Goal: Complete application form: Complete application form

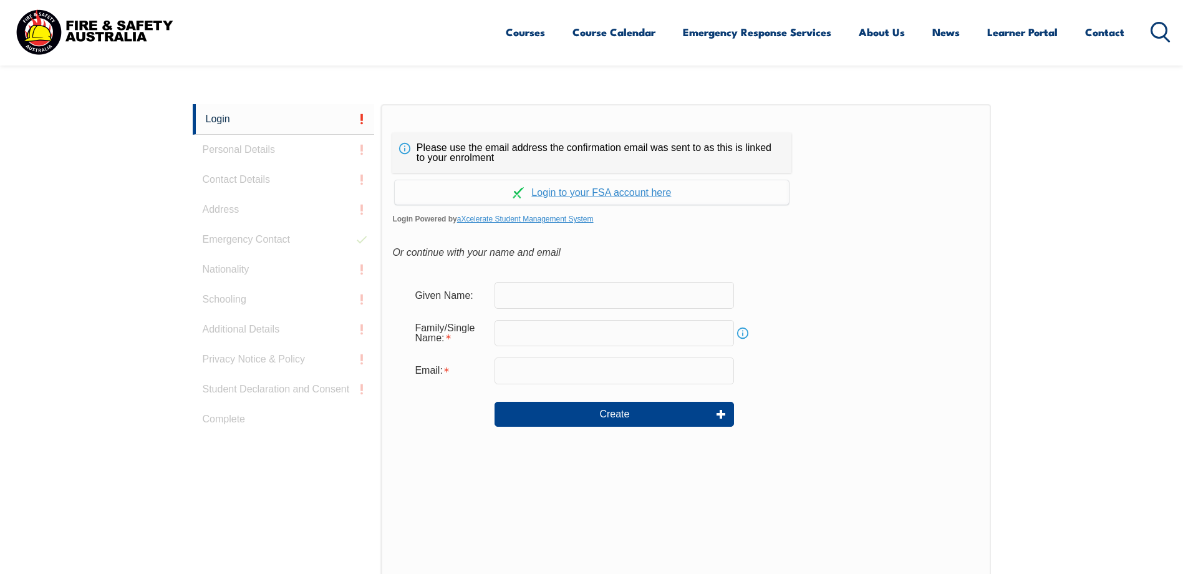
scroll to position [288, 0]
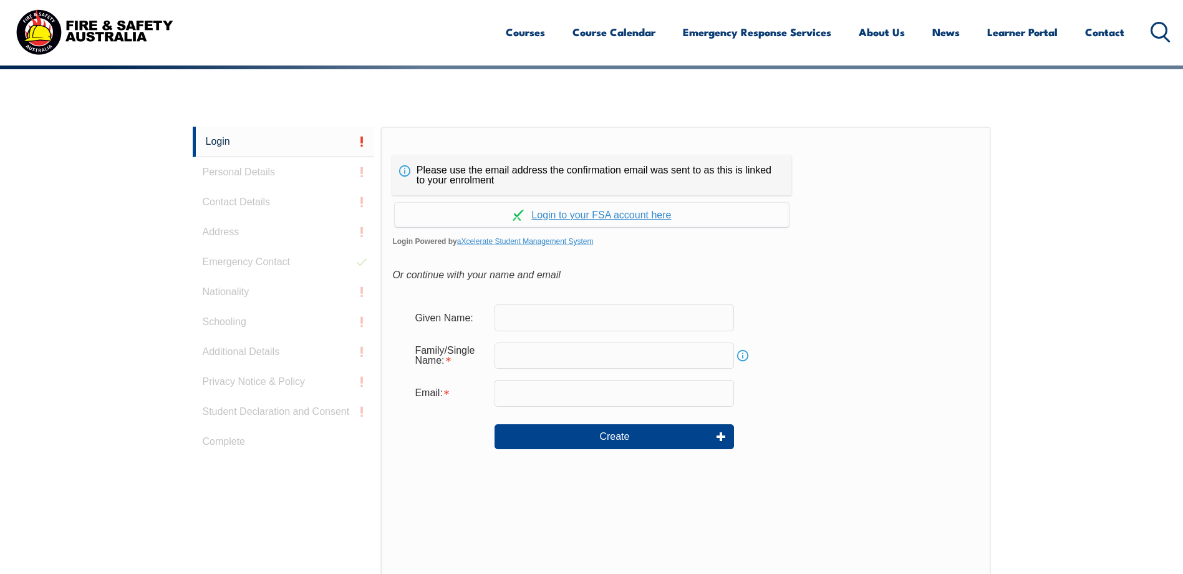
click at [586, 317] on input "text" at bounding box center [614, 317] width 239 height 26
type input "ALEN"
type input "JOZIPOVIC"
click at [549, 390] on input "email" at bounding box center [614, 393] width 239 height 26
type input "[EMAIL_ADDRESS][DOMAIN_NAME]"
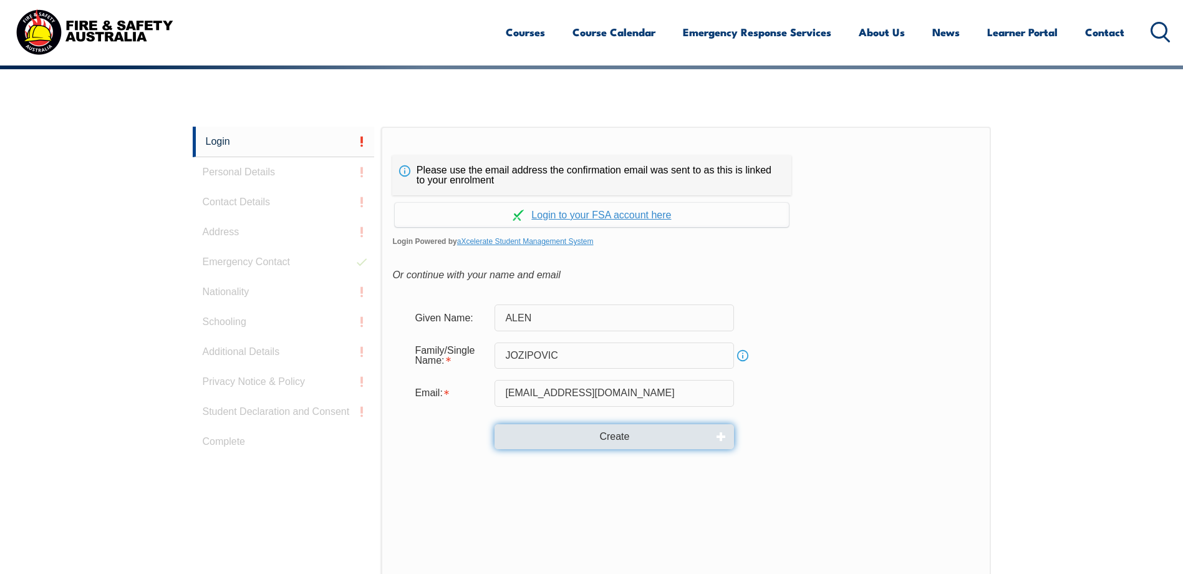
click at [619, 438] on button "Create" at bounding box center [614, 436] width 239 height 25
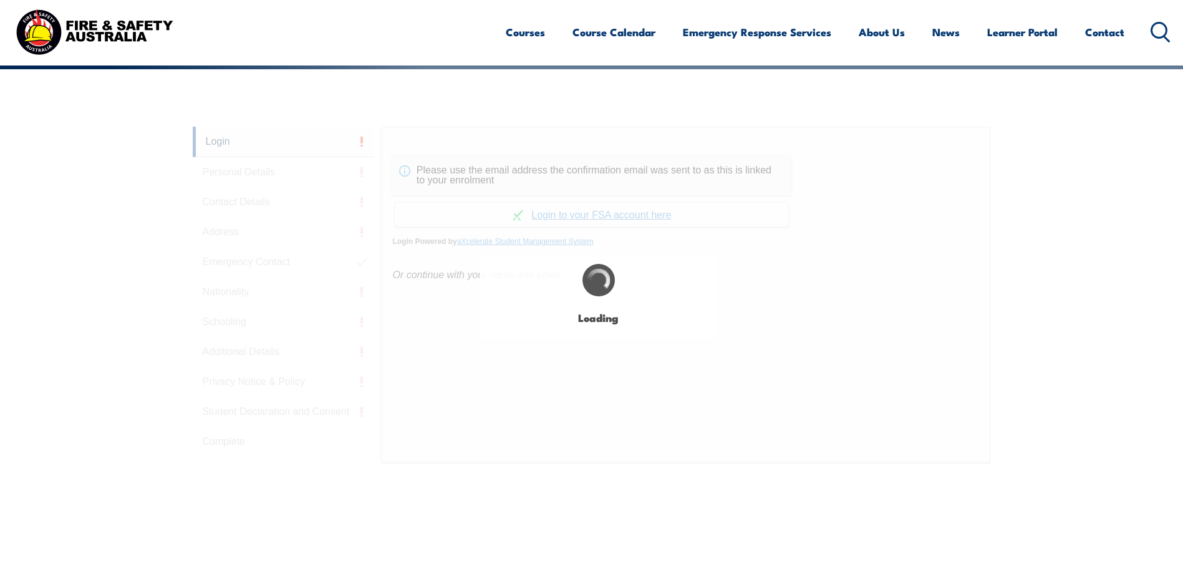
type input "ALEN"
type input "JOZIPOVIC"
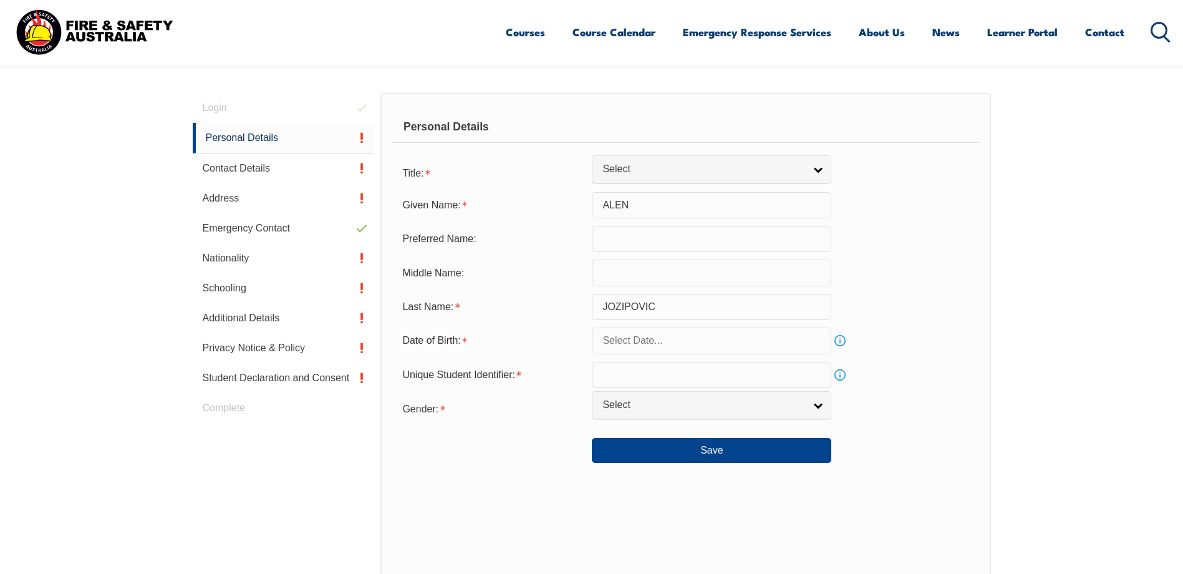
scroll to position [352, 0]
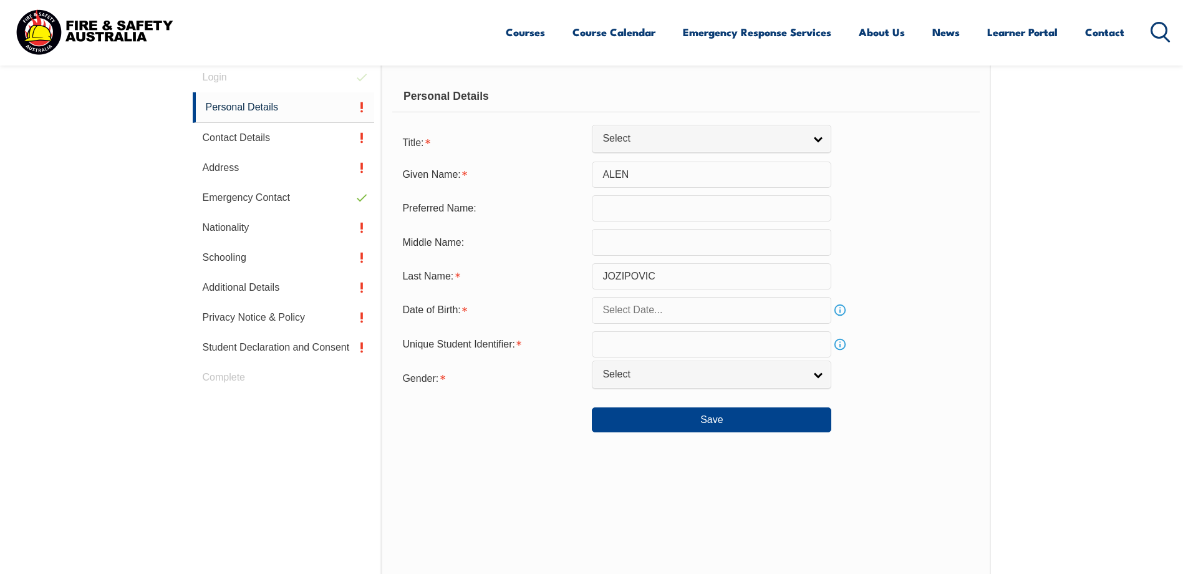
click at [646, 316] on input "text" at bounding box center [711, 310] width 239 height 26
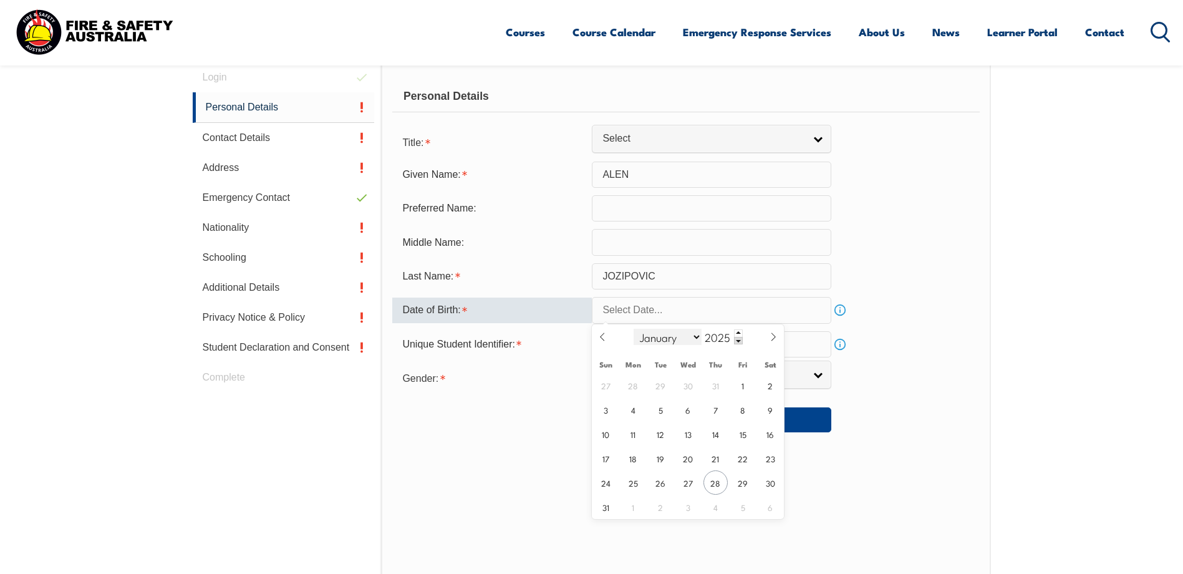
click at [696, 337] on select "January February March April May June July August September October November De…" at bounding box center [668, 337] width 68 height 16
click at [739, 342] on span at bounding box center [738, 340] width 9 height 7
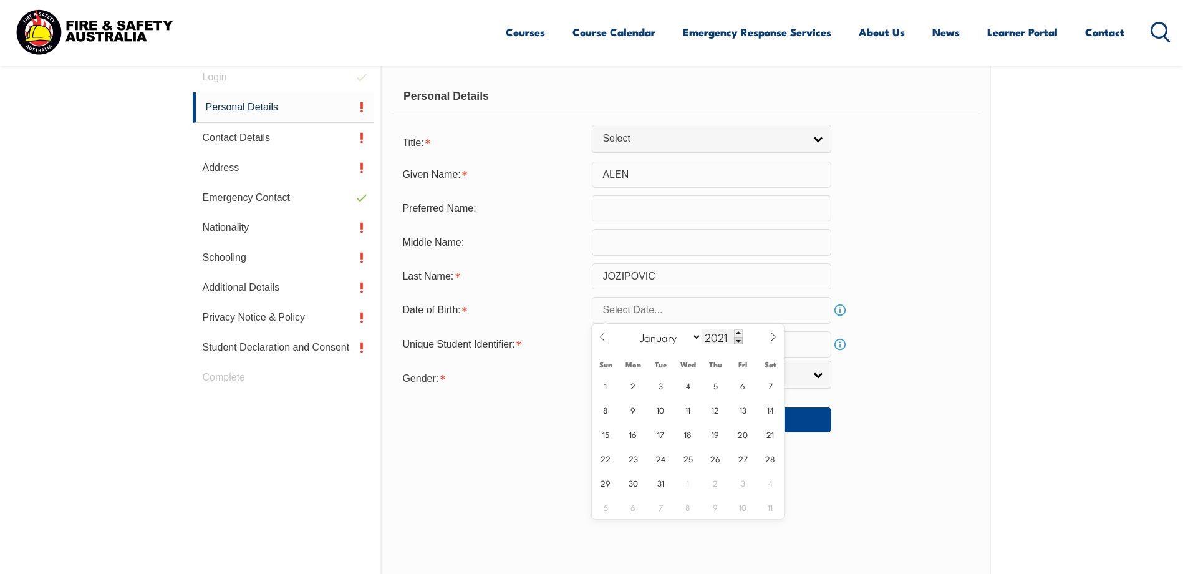
click at [739, 342] on span at bounding box center [738, 340] width 9 height 7
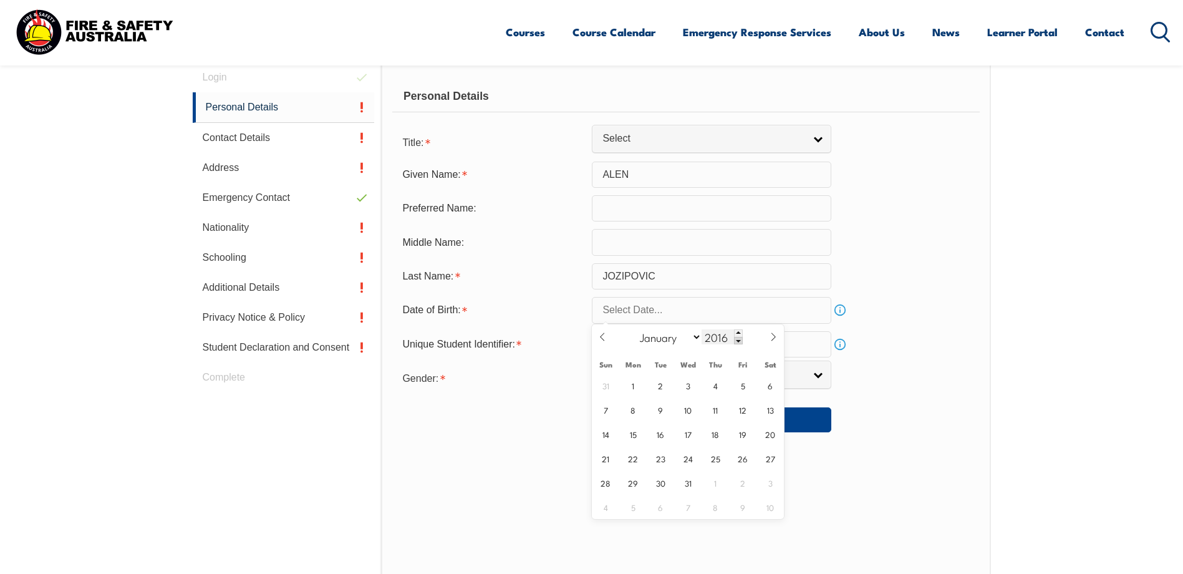
click at [739, 342] on span at bounding box center [738, 340] width 9 height 7
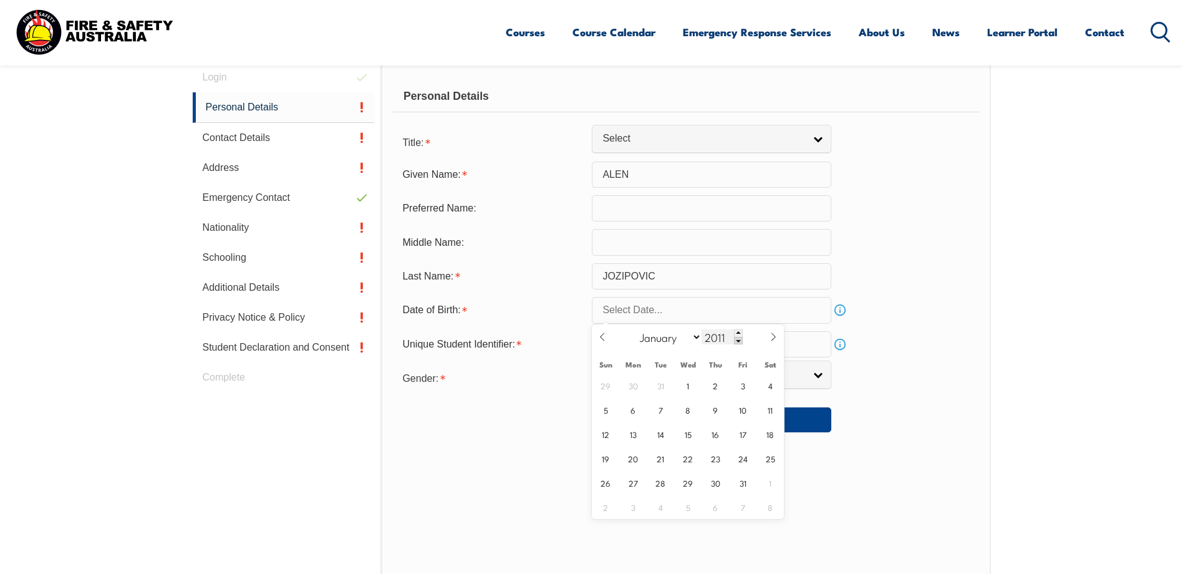
click at [739, 342] on span at bounding box center [738, 340] width 9 height 7
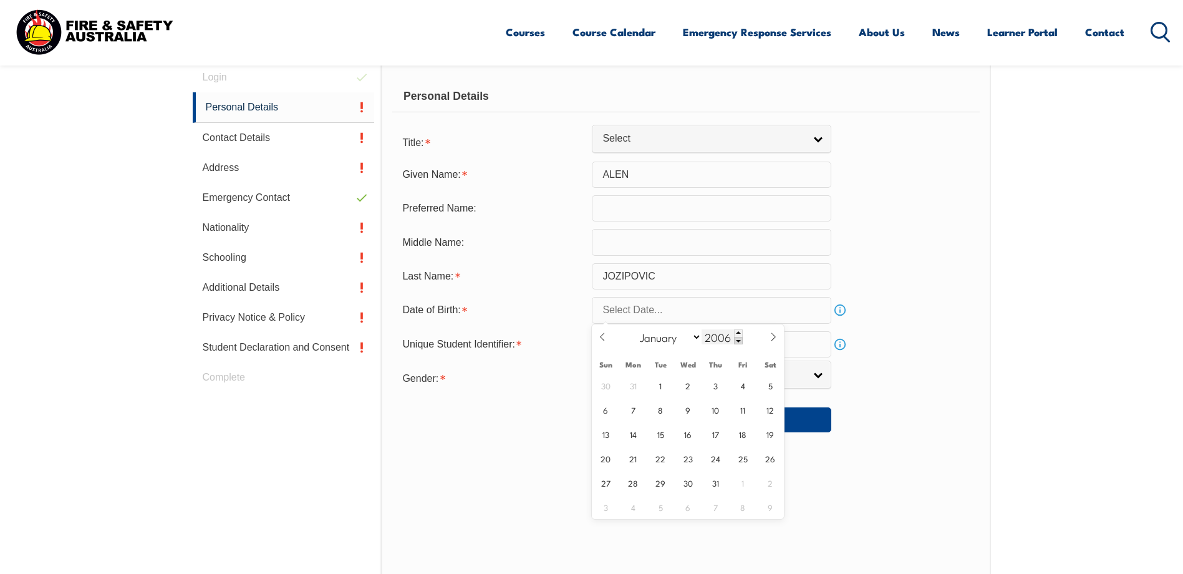
click at [739, 342] on span at bounding box center [738, 340] width 9 height 7
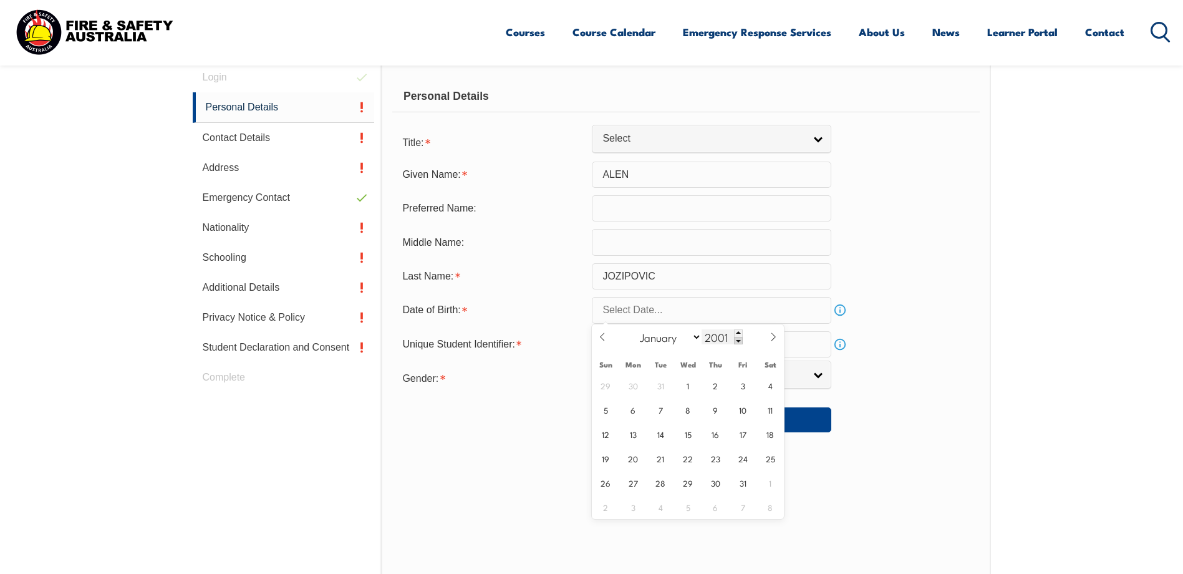
click at [739, 342] on span at bounding box center [738, 340] width 9 height 7
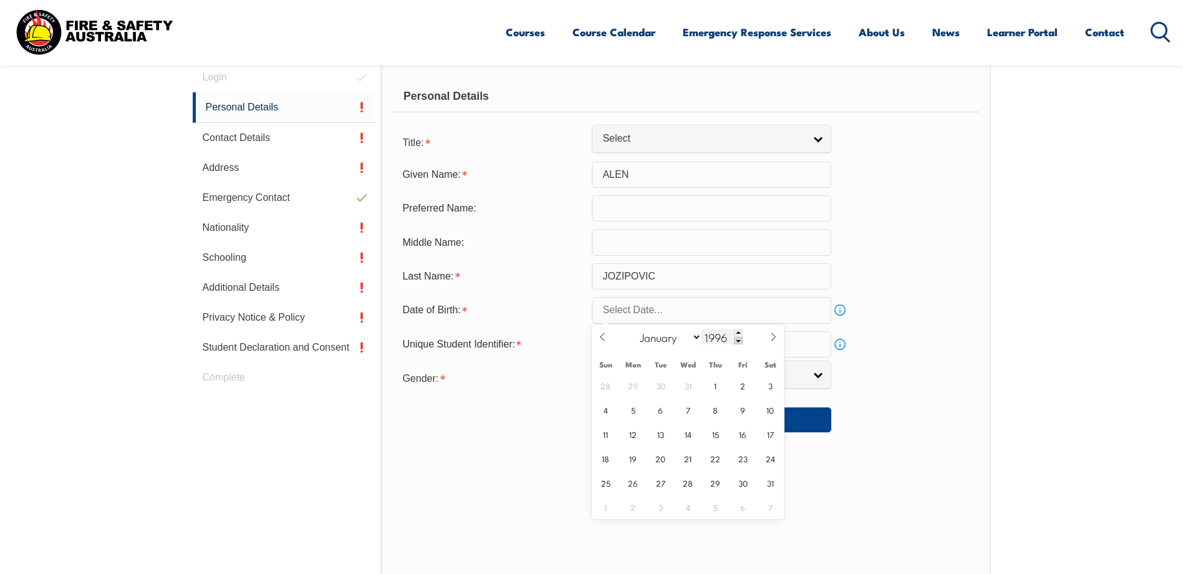
click at [739, 342] on span at bounding box center [738, 340] width 9 height 7
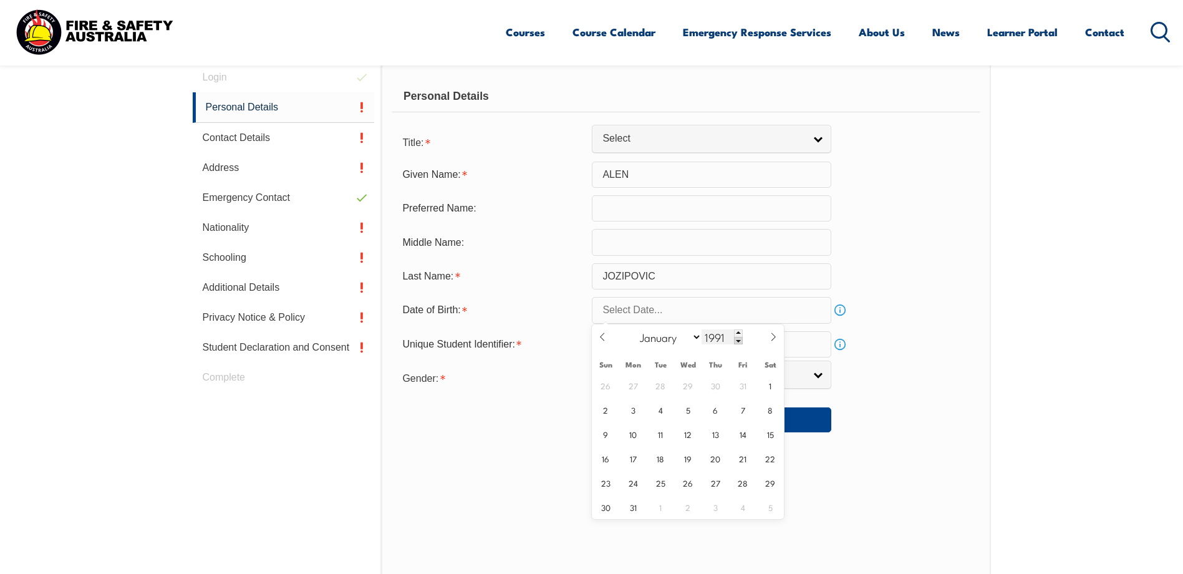
click at [739, 342] on span at bounding box center [738, 340] width 9 height 7
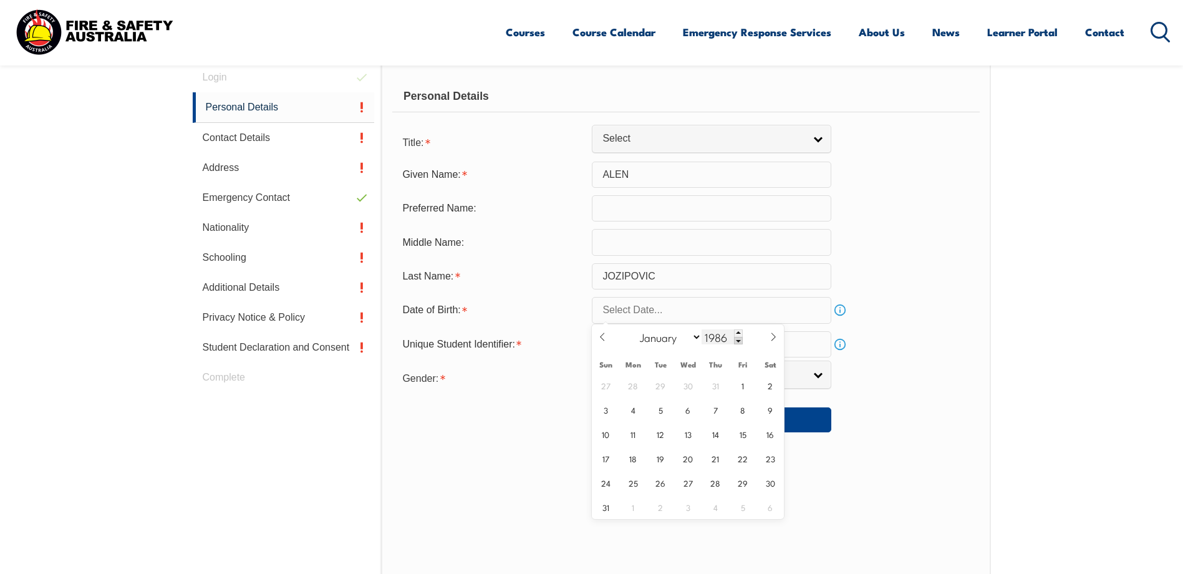
click at [739, 341] on span at bounding box center [738, 340] width 9 height 7
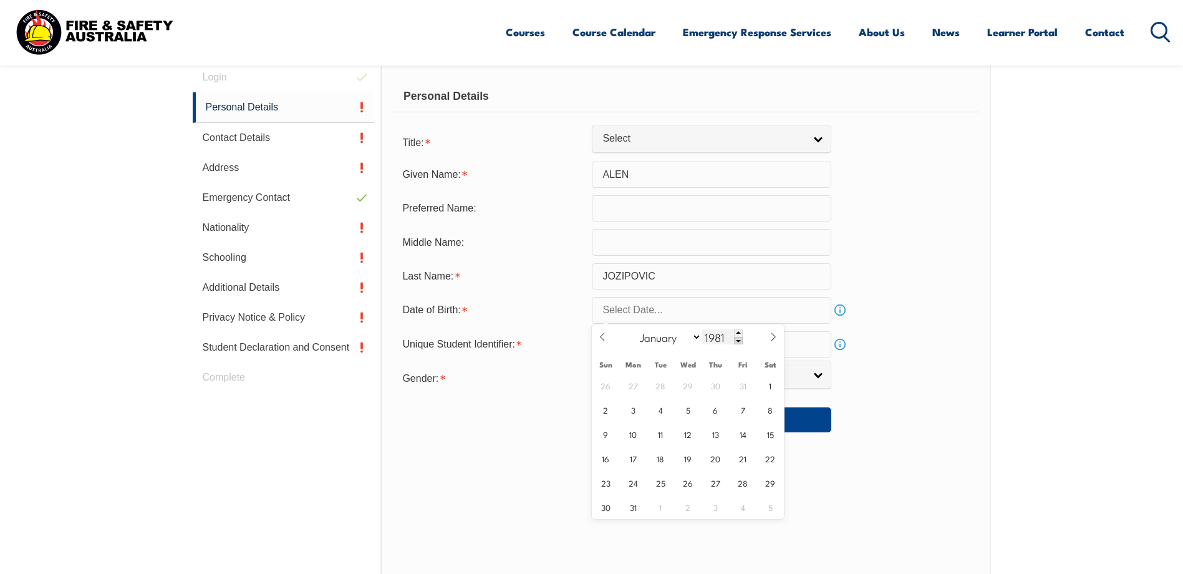
click at [739, 341] on span at bounding box center [738, 340] width 9 height 7
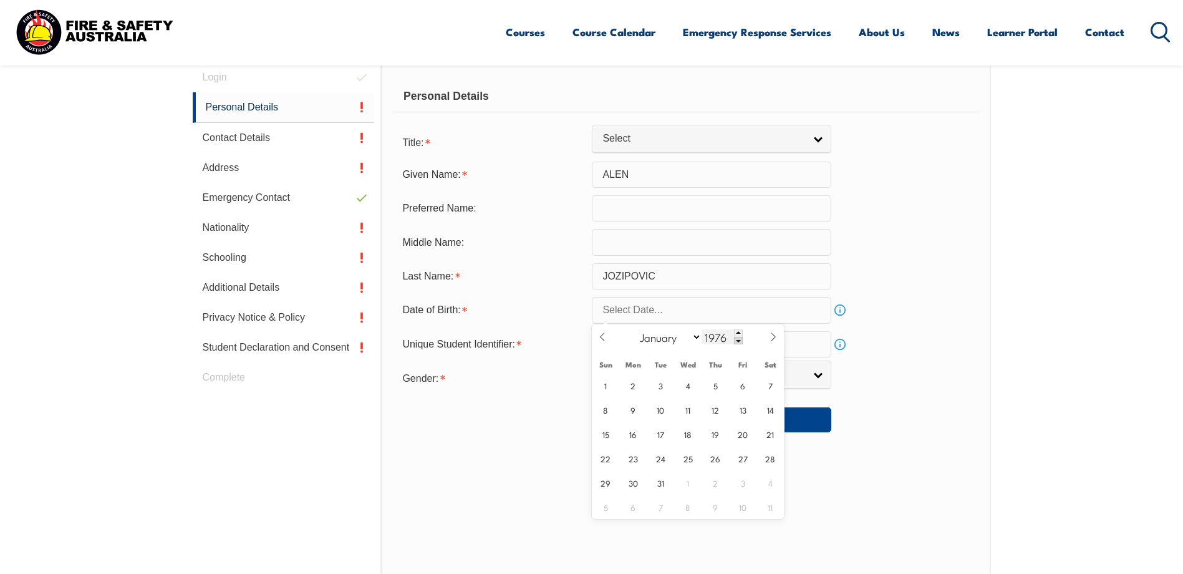
click at [739, 341] on span at bounding box center [738, 340] width 9 height 7
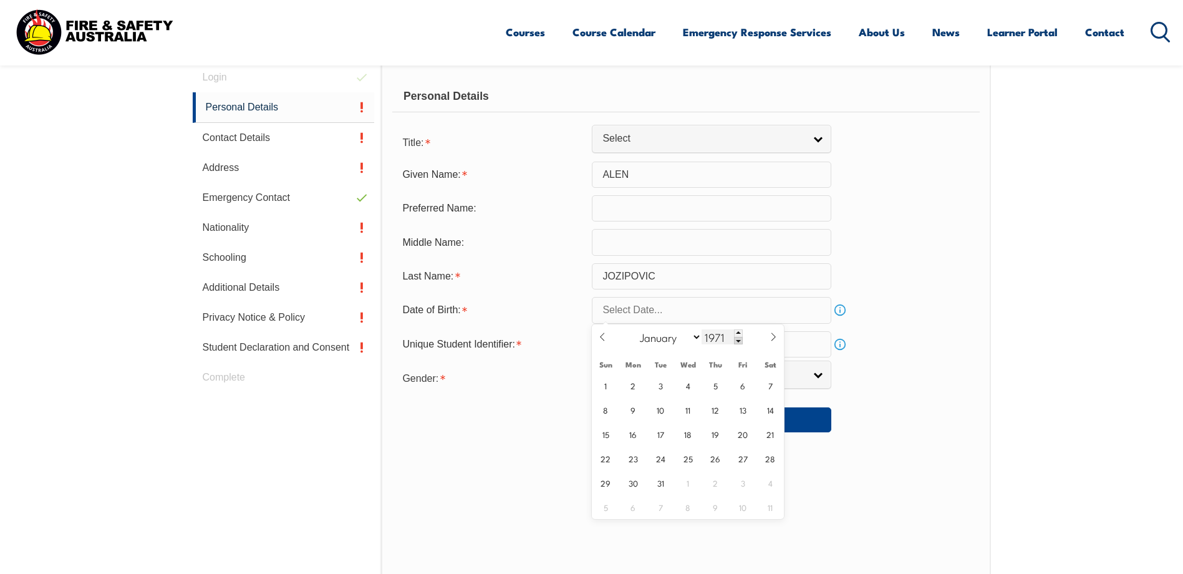
click at [739, 341] on span at bounding box center [738, 340] width 9 height 7
type input "1968"
click at [694, 335] on select "January February March April May June July August September October November De…" at bounding box center [668, 337] width 68 height 16
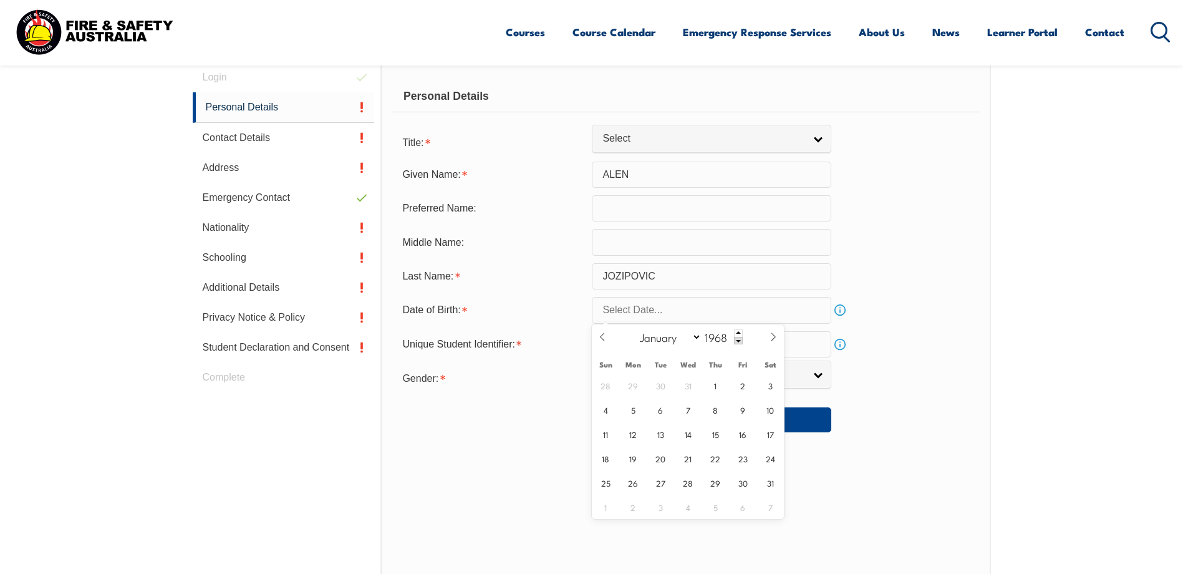
select select "2"
click at [634, 329] on select "January February March April May June July August September October November De…" at bounding box center [668, 337] width 68 height 16
click at [685, 486] on span "27" at bounding box center [688, 482] width 24 height 24
type input "[DATE]"
click at [700, 309] on input "[DATE]" at bounding box center [711, 310] width 239 height 26
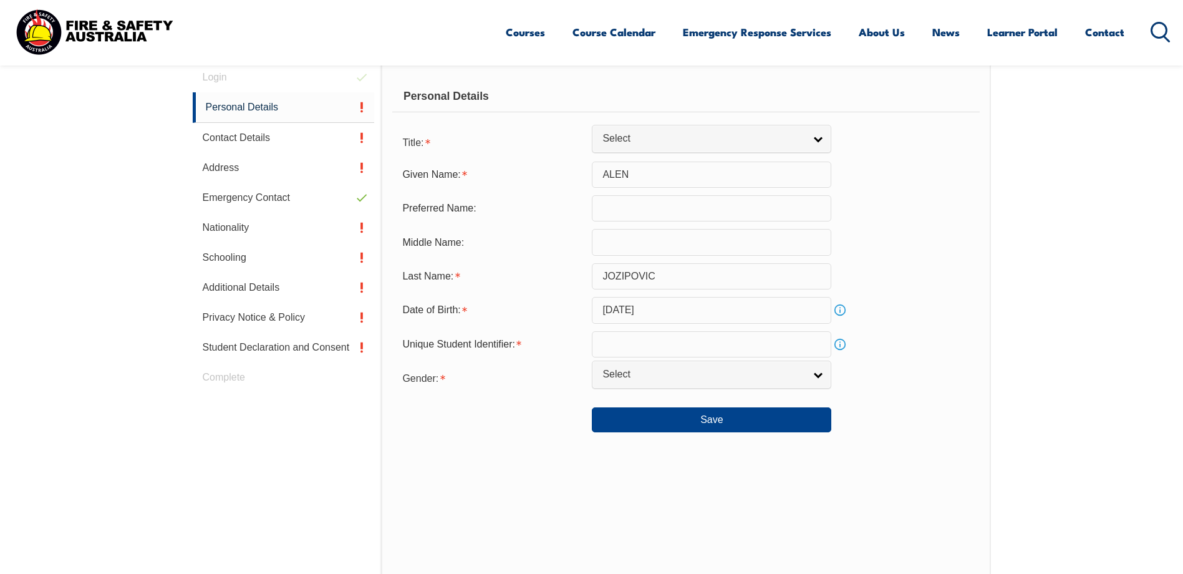
click at [470, 486] on div "Personal Details Title: Mr Mrs Ms Miss Other Select Given Name: [PERSON_NAME] P…" at bounding box center [685, 336] width 609 height 548
click at [620, 346] on input "text" at bounding box center [711, 344] width 239 height 26
paste input "BSTJGXE7PL"
click at [604, 345] on input "BSTJGXE7PL" at bounding box center [711, 344] width 239 height 26
type input "BSTJGXE7PL"
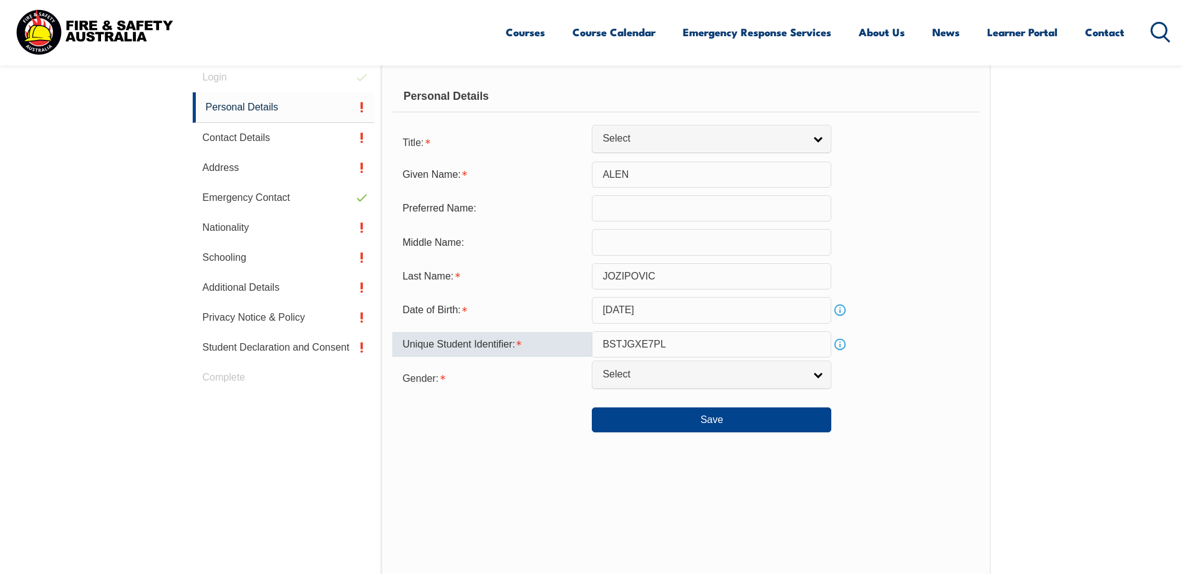
click at [529, 430] on div "Save" at bounding box center [685, 414] width 587 height 35
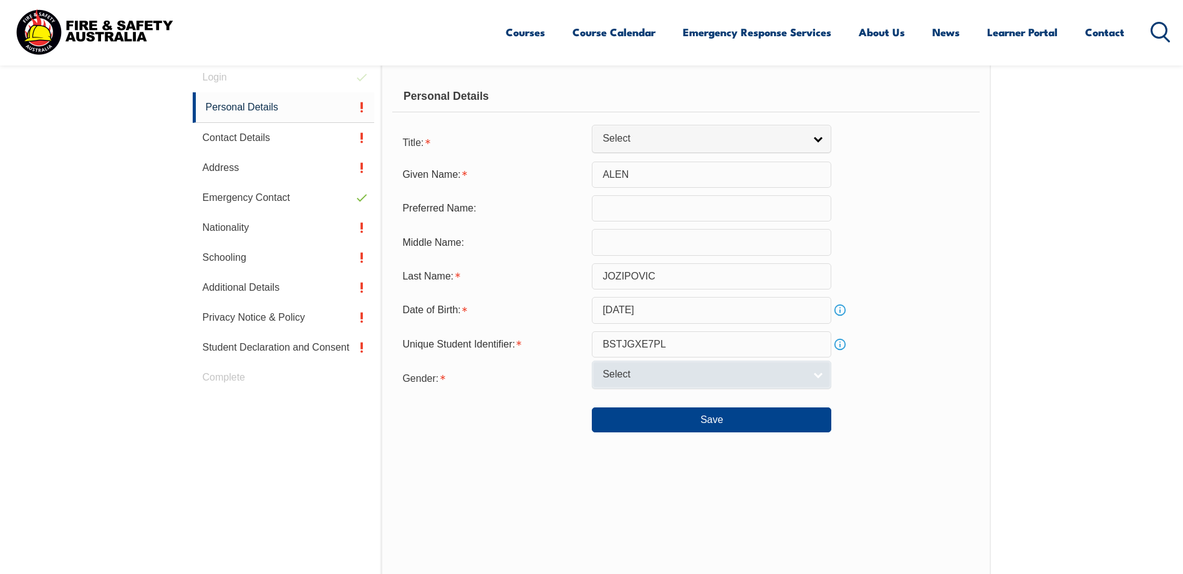
click at [818, 374] on link "Select" at bounding box center [711, 374] width 239 height 28
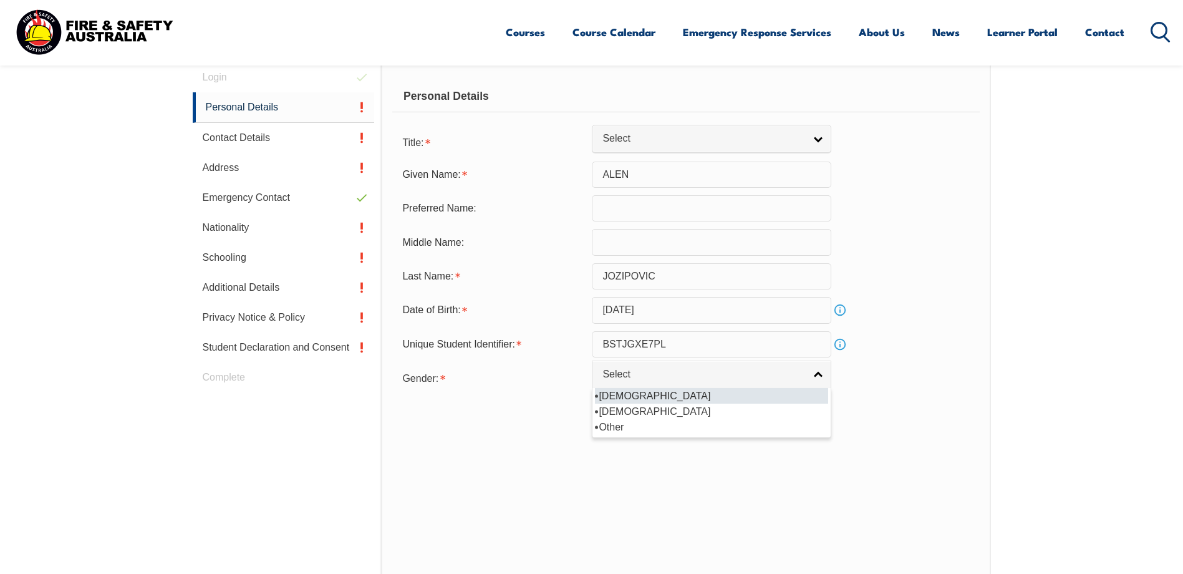
click at [639, 394] on li "[DEMOGRAPHIC_DATA]" at bounding box center [711, 396] width 233 height 16
select select "M"
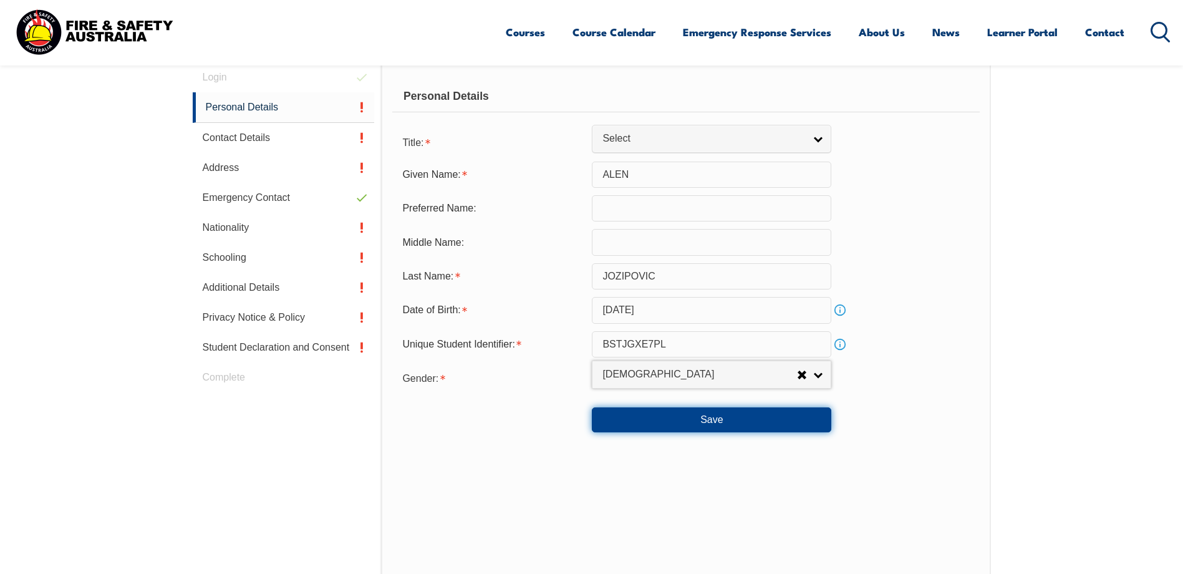
click at [722, 418] on button "Save" at bounding box center [711, 419] width 239 height 25
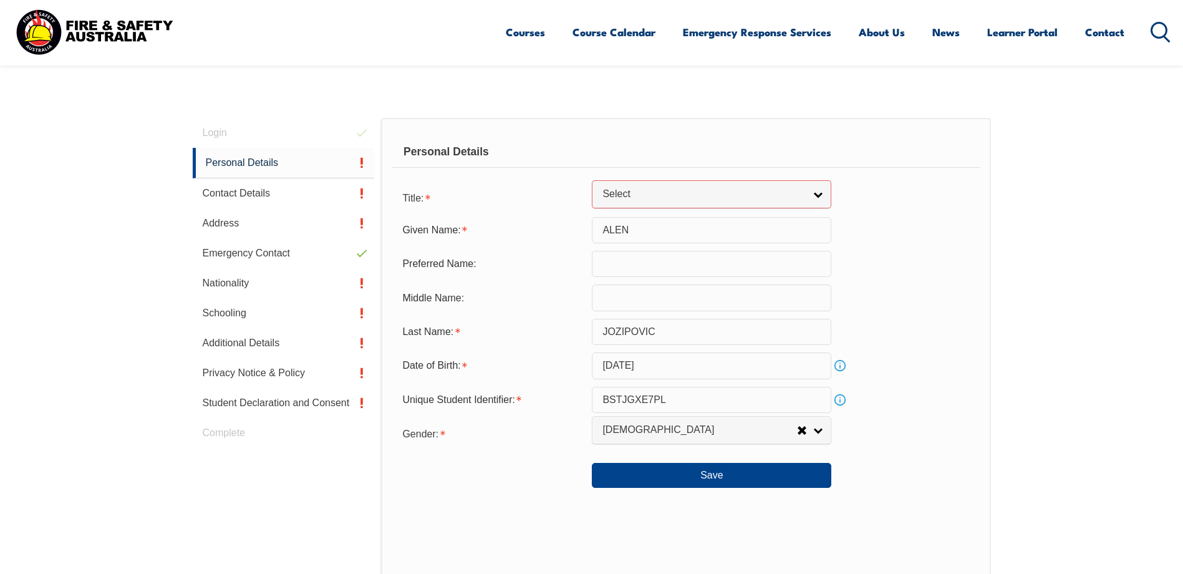
scroll to position [164, 0]
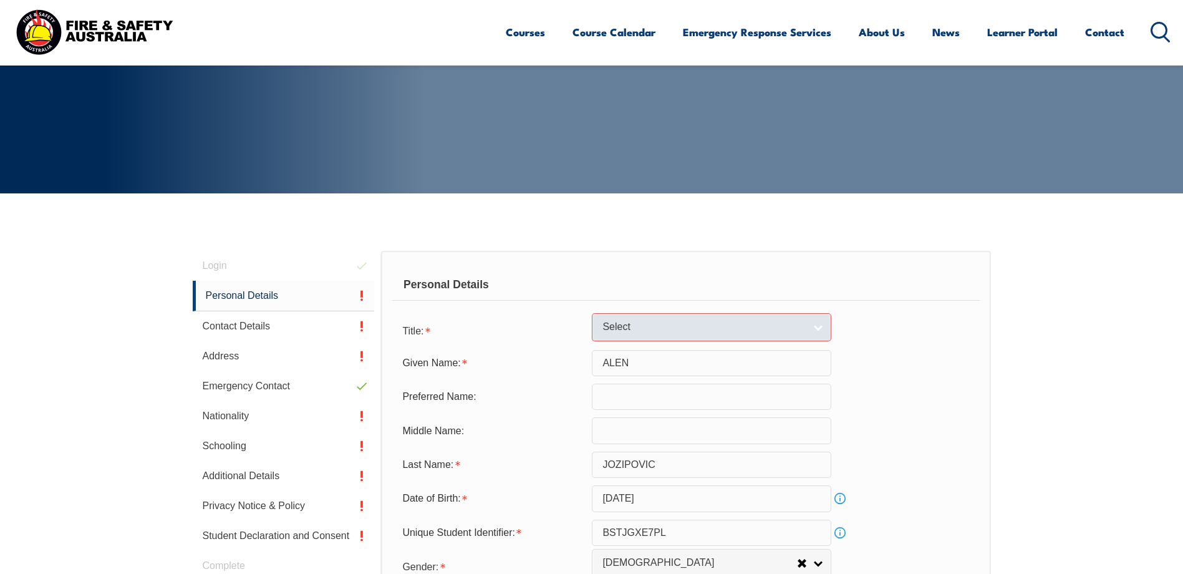
click at [815, 328] on link "Select" at bounding box center [711, 327] width 239 height 28
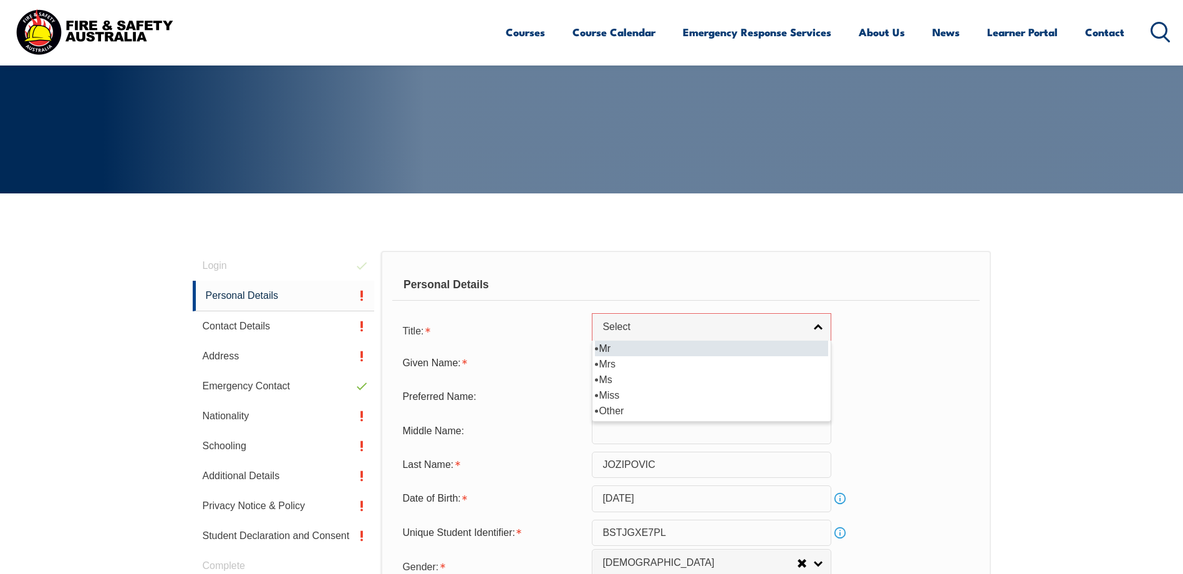
click at [612, 349] on li "Mr" at bounding box center [711, 349] width 233 height 16
select select "Mr"
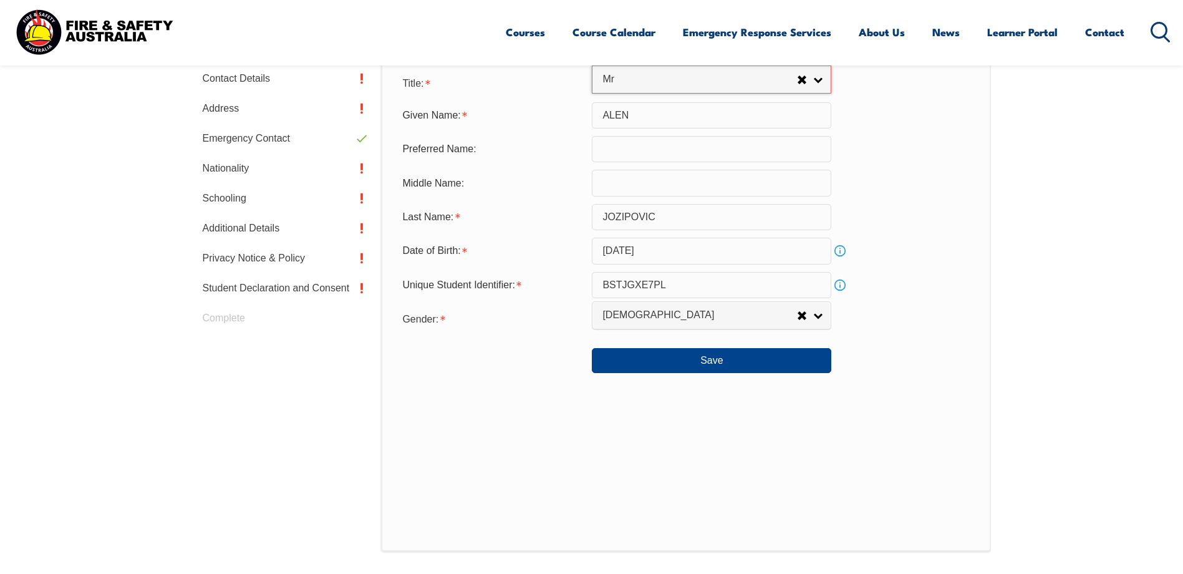
scroll to position [413, 0]
click at [740, 429] on div "Personal Details Title: Mr Mrs Ms Miss Other Mr Mr Mrs Ms [PERSON_NAME] [PERSON…" at bounding box center [685, 275] width 609 height 548
click at [715, 361] on button "Save" at bounding box center [711, 358] width 239 height 25
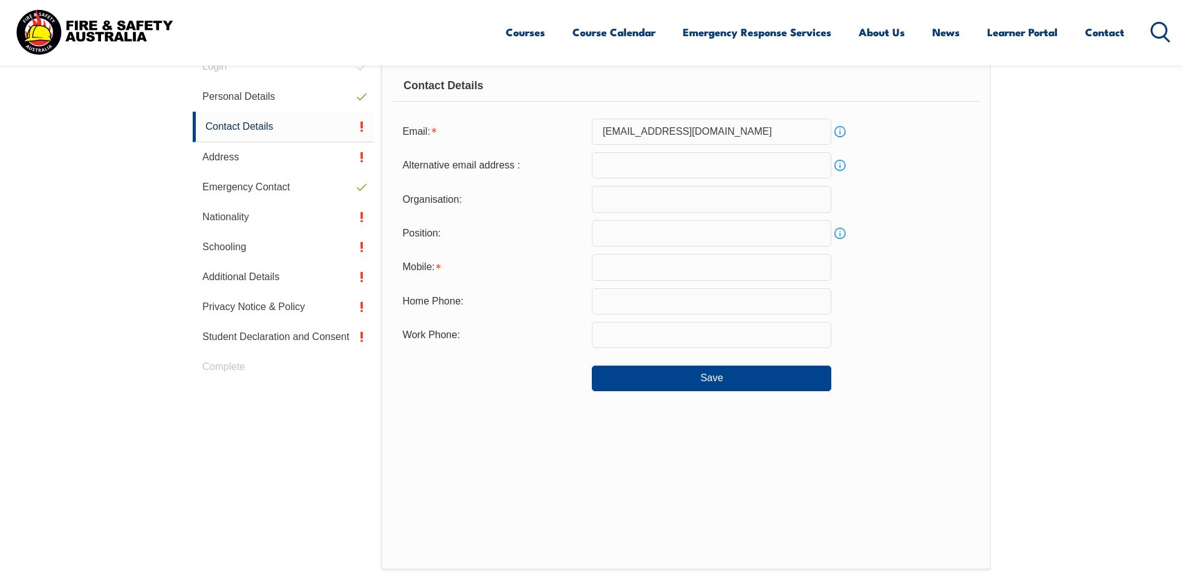
scroll to position [352, 0]
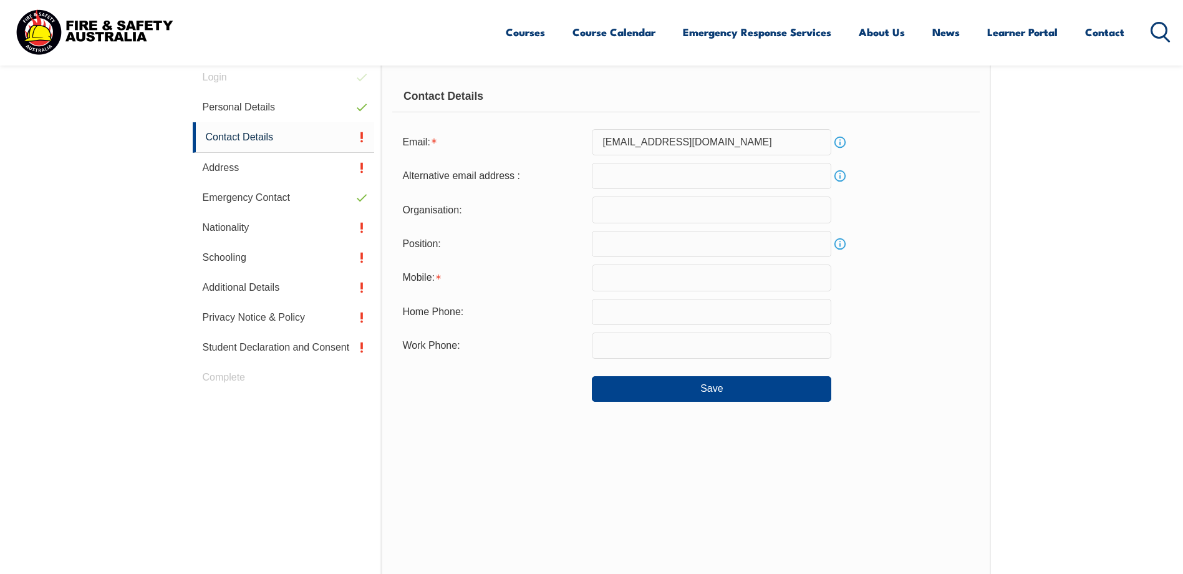
click at [624, 278] on input "text" at bounding box center [711, 277] width 239 height 26
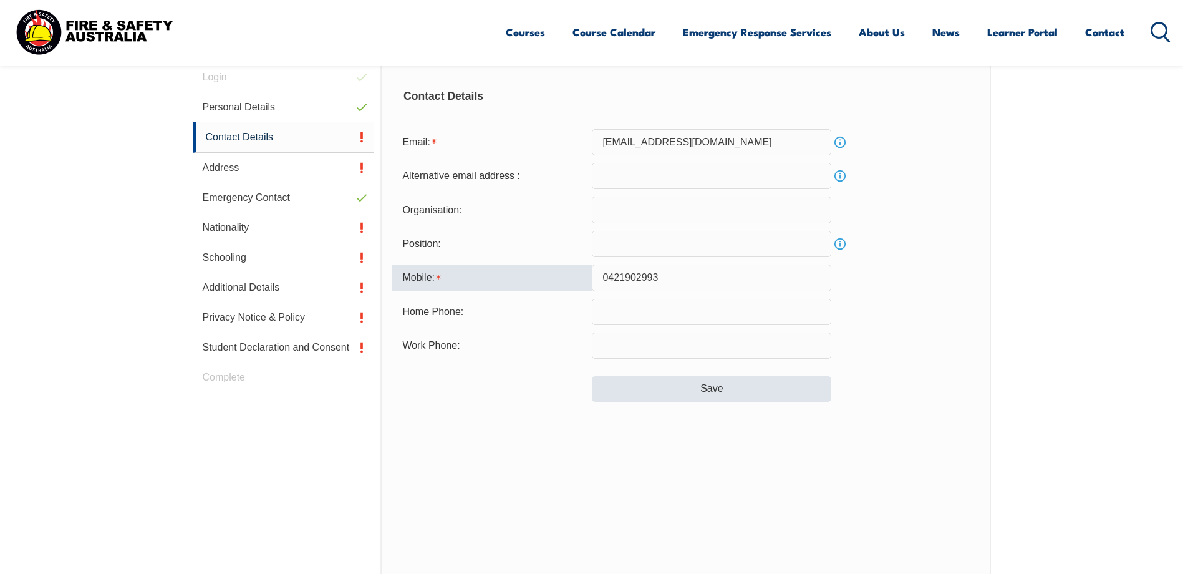
type input "0421902993"
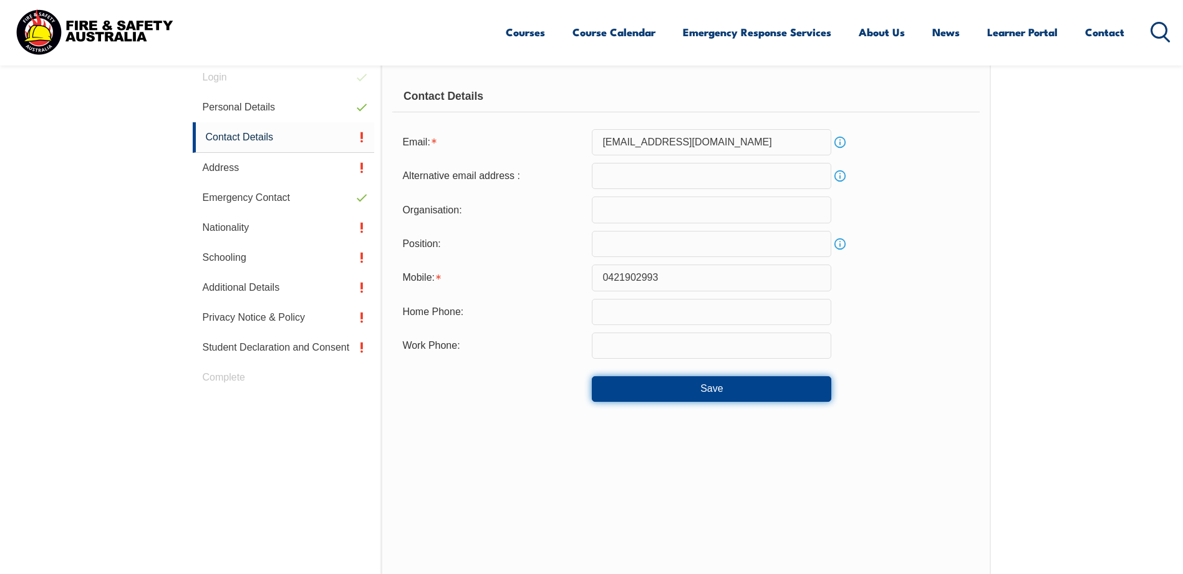
click at [714, 390] on button "Save" at bounding box center [711, 388] width 239 height 25
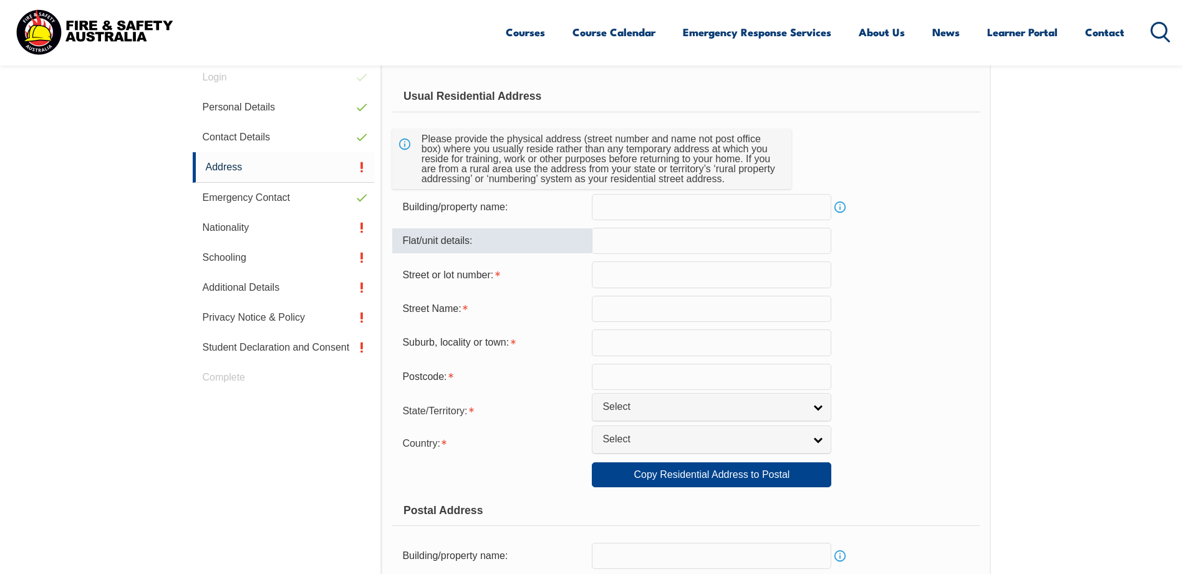
click at [611, 239] on input "text" at bounding box center [711, 241] width 239 height 26
type input "Unit 4"
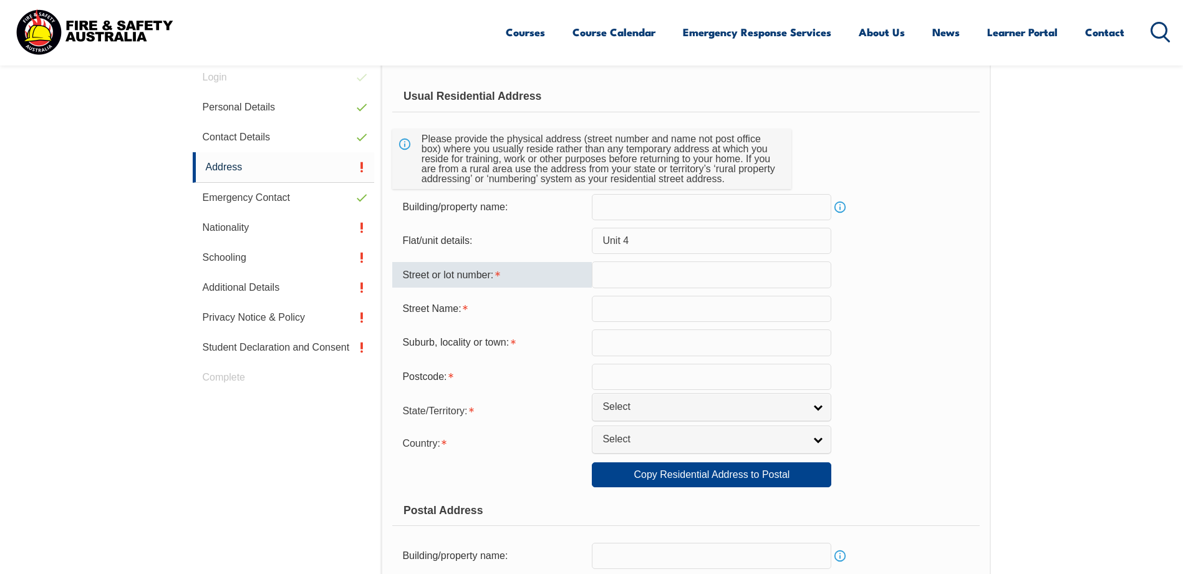
click at [638, 269] on input "text" at bounding box center [711, 274] width 239 height 26
type input "31-33"
click at [639, 313] on input "text" at bounding box center [711, 309] width 239 height 26
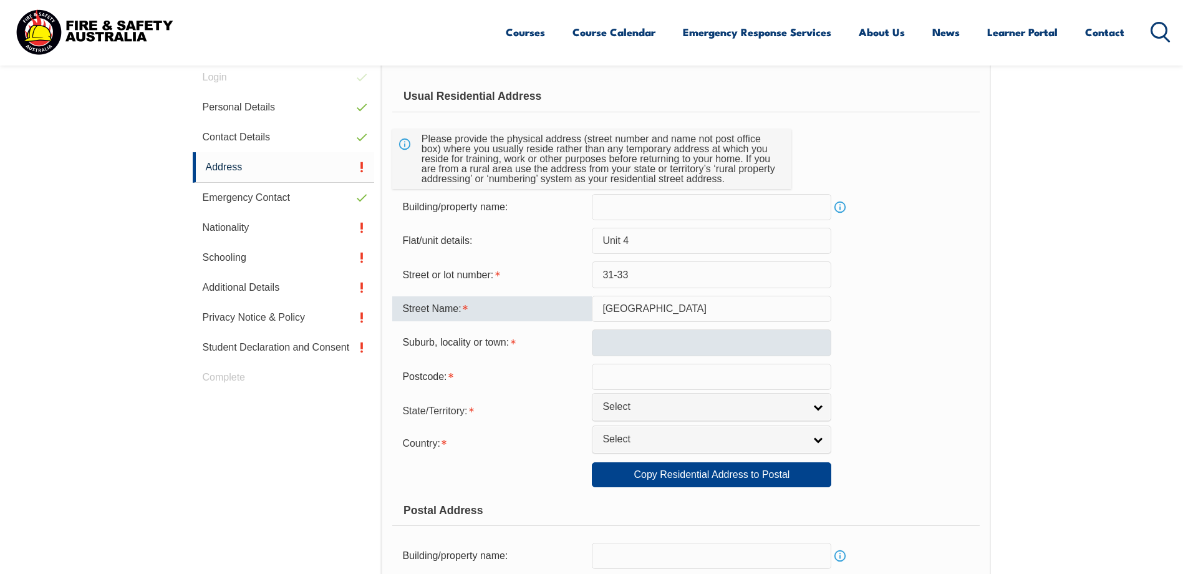
type input "[GEOGRAPHIC_DATA]"
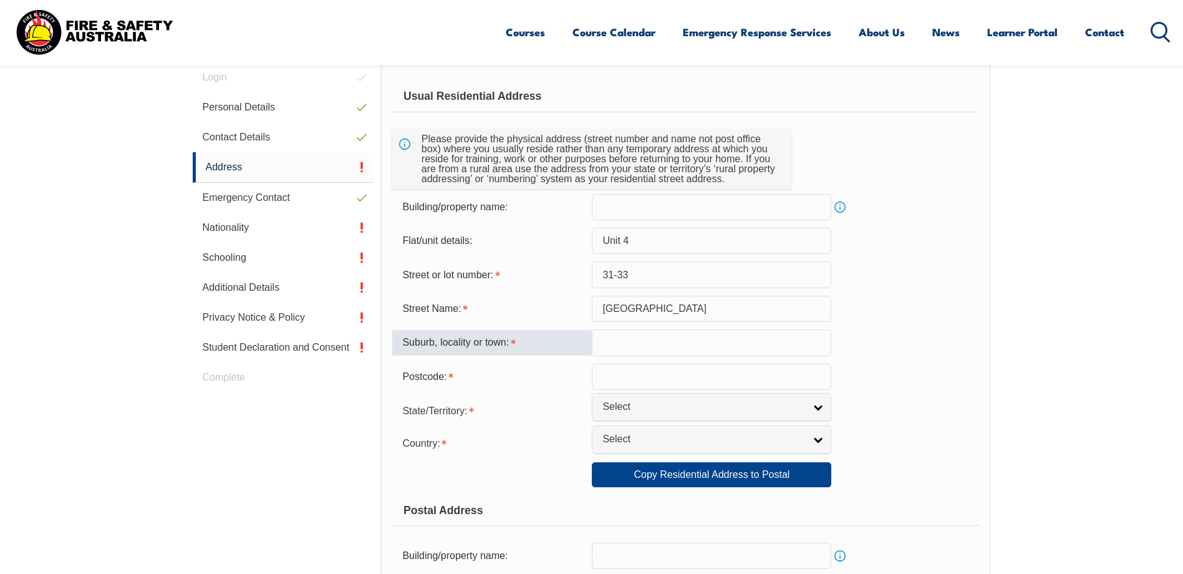
click at [630, 339] on input "text" at bounding box center [711, 342] width 239 height 26
type input "i"
type input "Ingleburn"
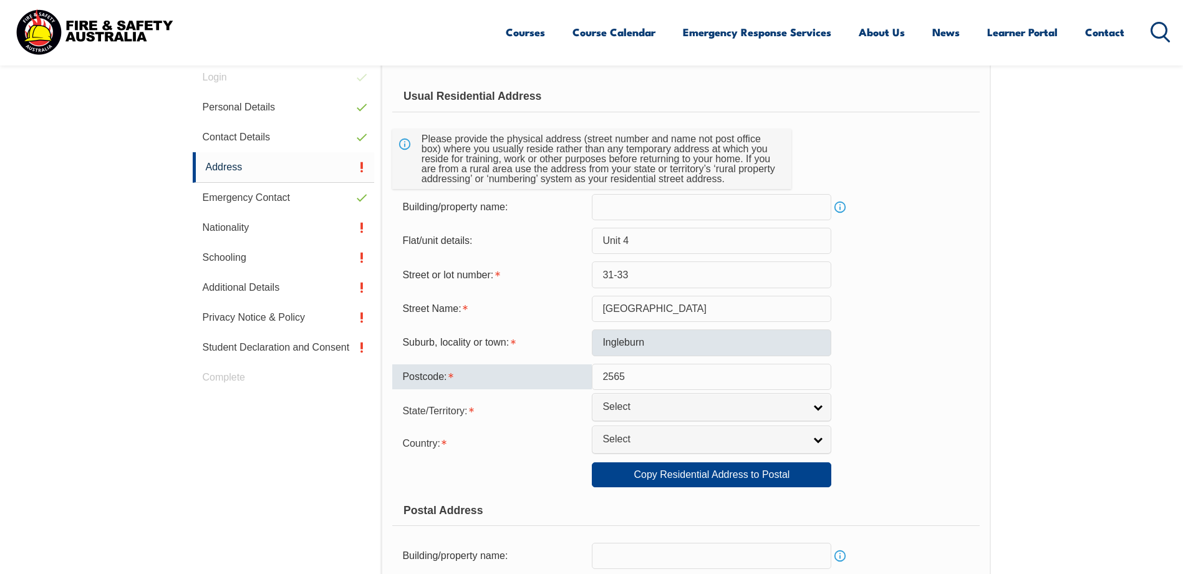
type input "2565"
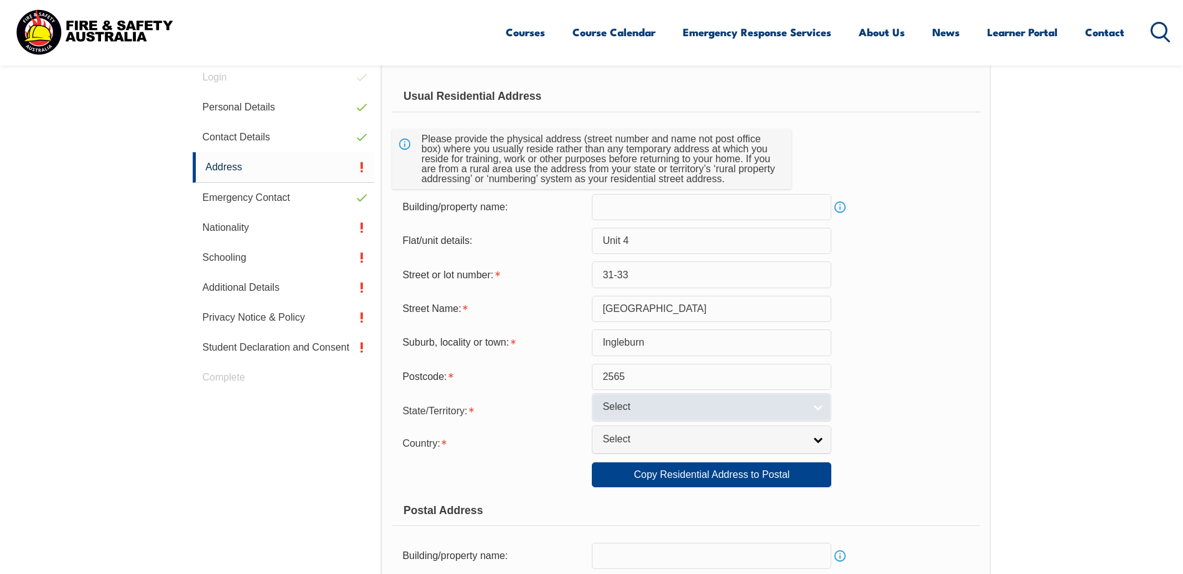
click at [818, 404] on link "Select" at bounding box center [711, 407] width 239 height 28
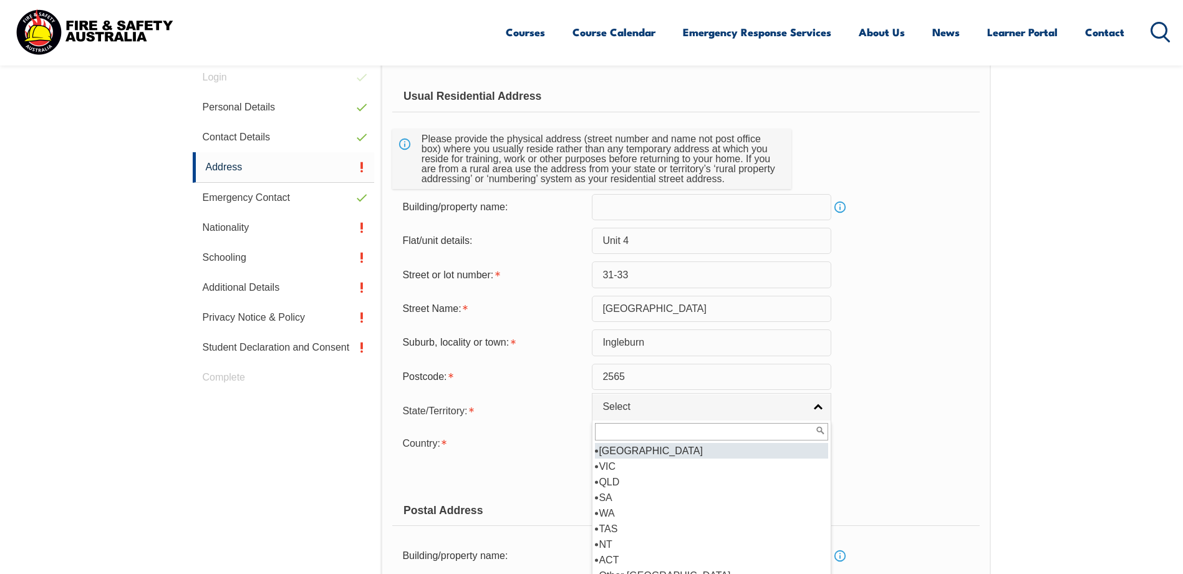
click at [662, 445] on li "[GEOGRAPHIC_DATA]" at bounding box center [711, 451] width 233 height 16
select select "[GEOGRAPHIC_DATA]"
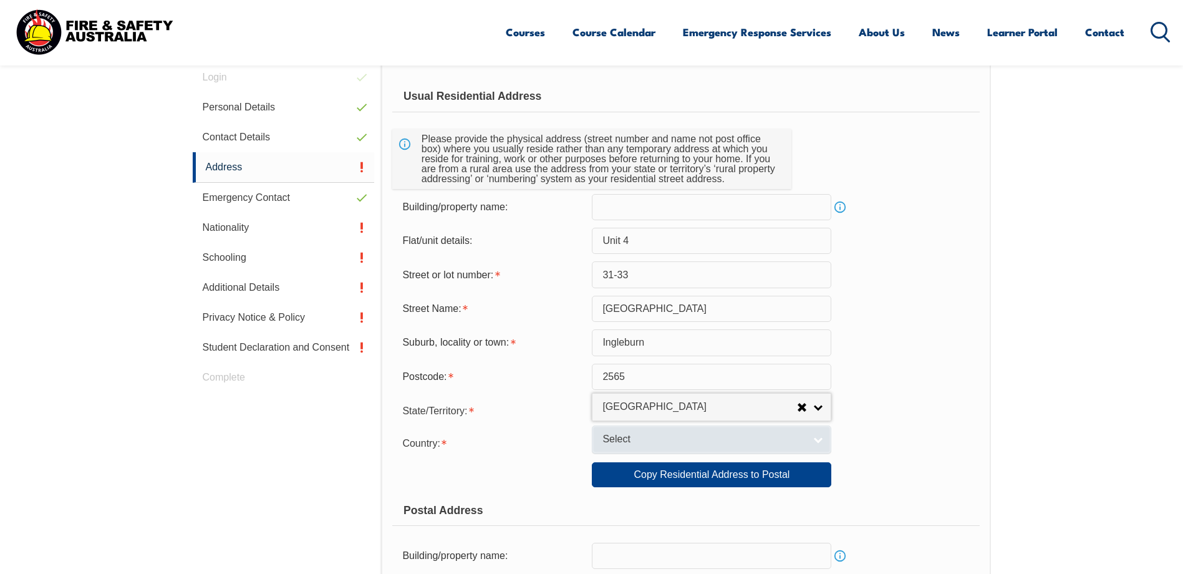
click at [653, 440] on span "Select" at bounding box center [703, 439] width 202 height 13
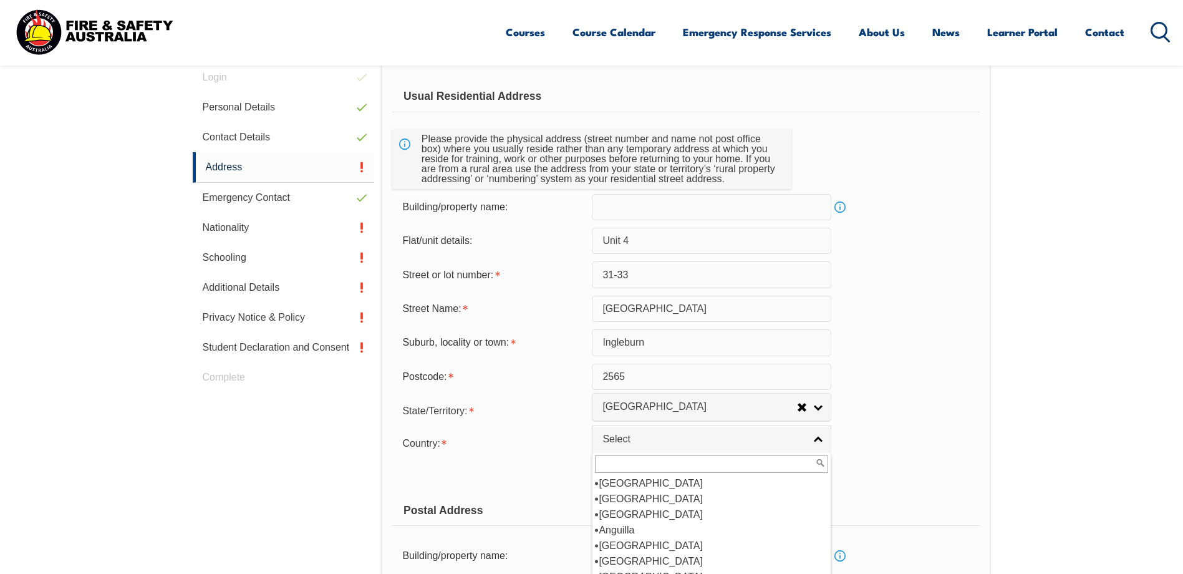
scroll to position [125, 0]
click at [638, 560] on li "[GEOGRAPHIC_DATA]" at bounding box center [711, 561] width 233 height 16
select select "1101"
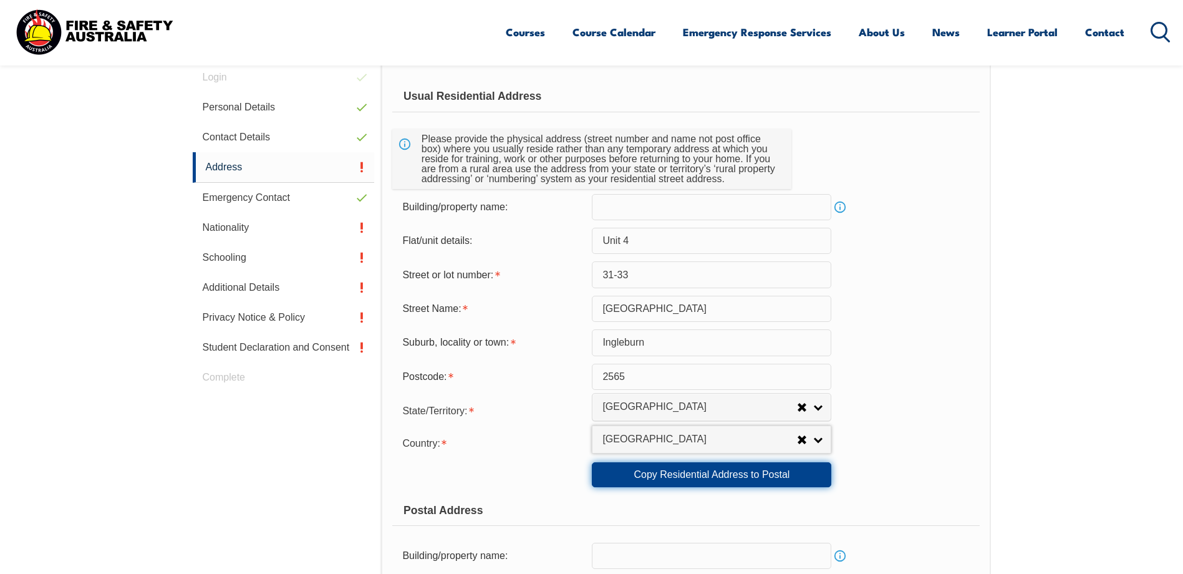
click at [729, 473] on link "Copy Residential Address to Postal" at bounding box center [711, 474] width 239 height 25
type input "Unit 4"
type input "31-33"
type input "[GEOGRAPHIC_DATA]"
type input "Ingleburn"
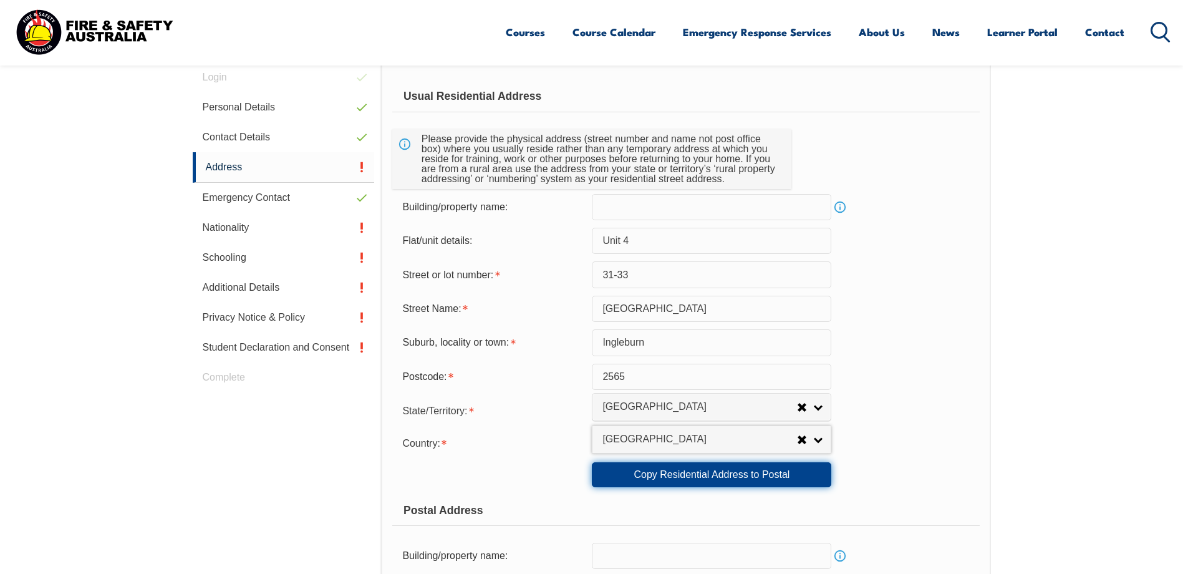
select select "[GEOGRAPHIC_DATA]"
type input "2565"
select select "1101"
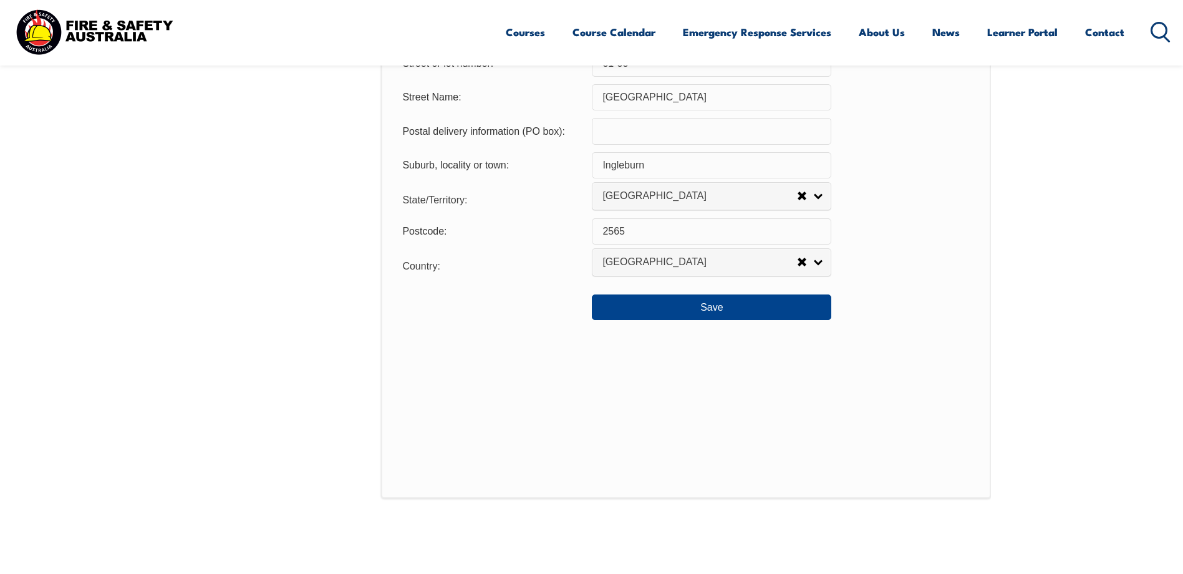
scroll to position [914, 0]
click at [721, 307] on button "Save" at bounding box center [711, 305] width 239 height 25
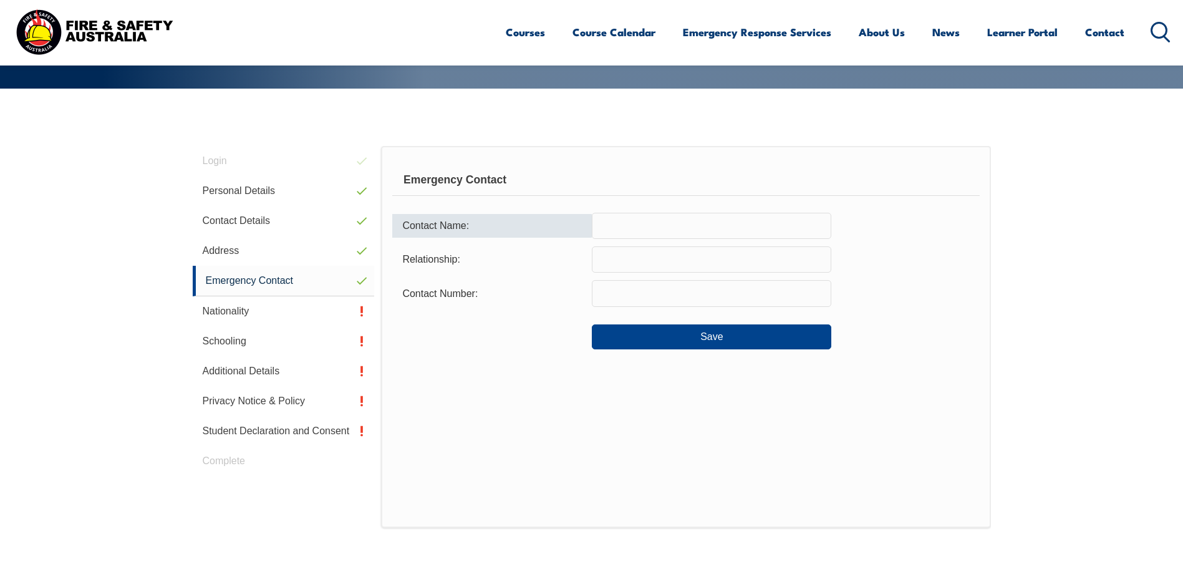
scroll to position [290, 0]
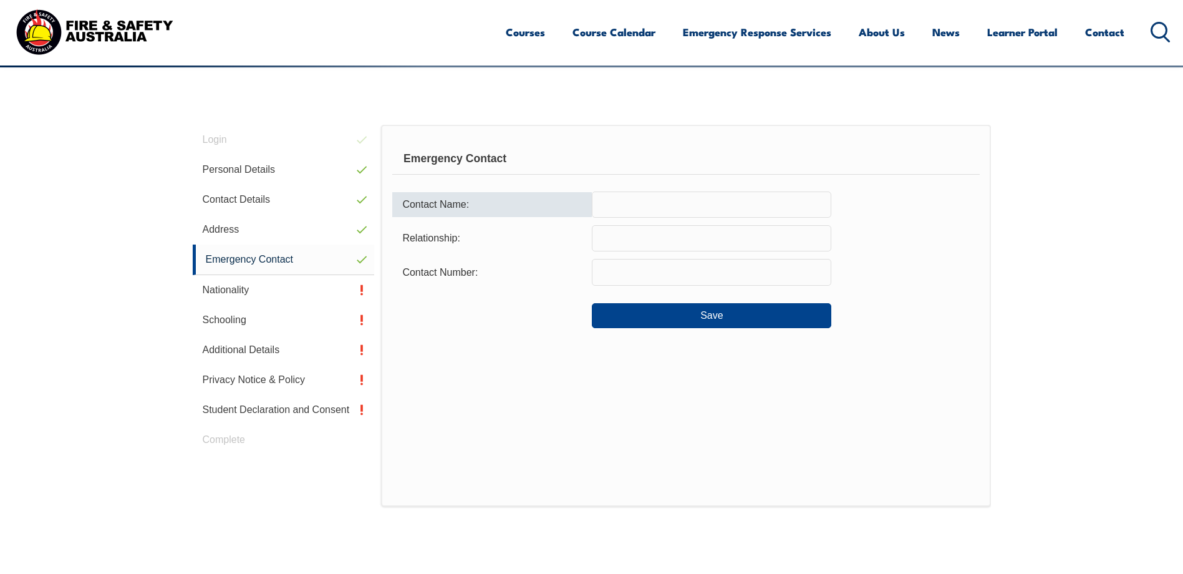
click at [635, 208] on input "text" at bounding box center [711, 204] width 239 height 26
type input "[PERSON_NAME]"
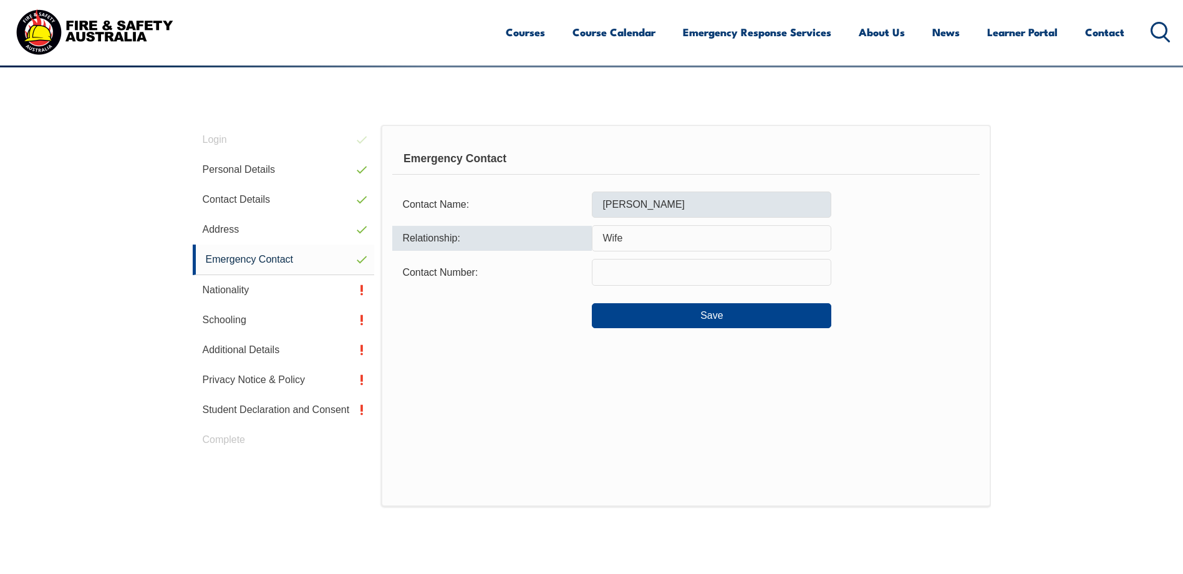
type input "Wife"
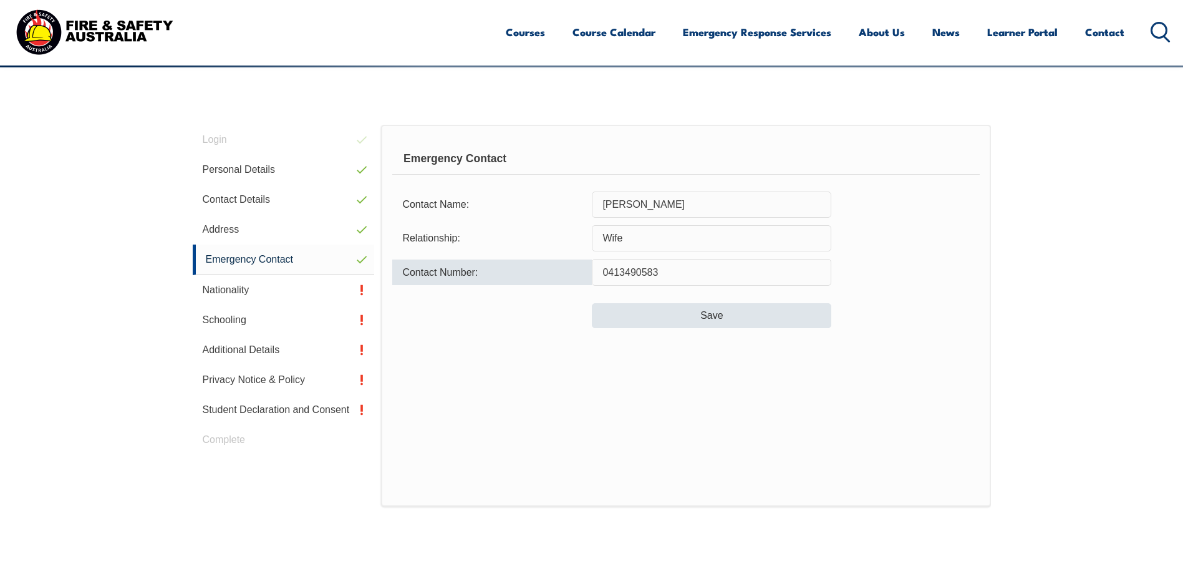
type input "0413490583"
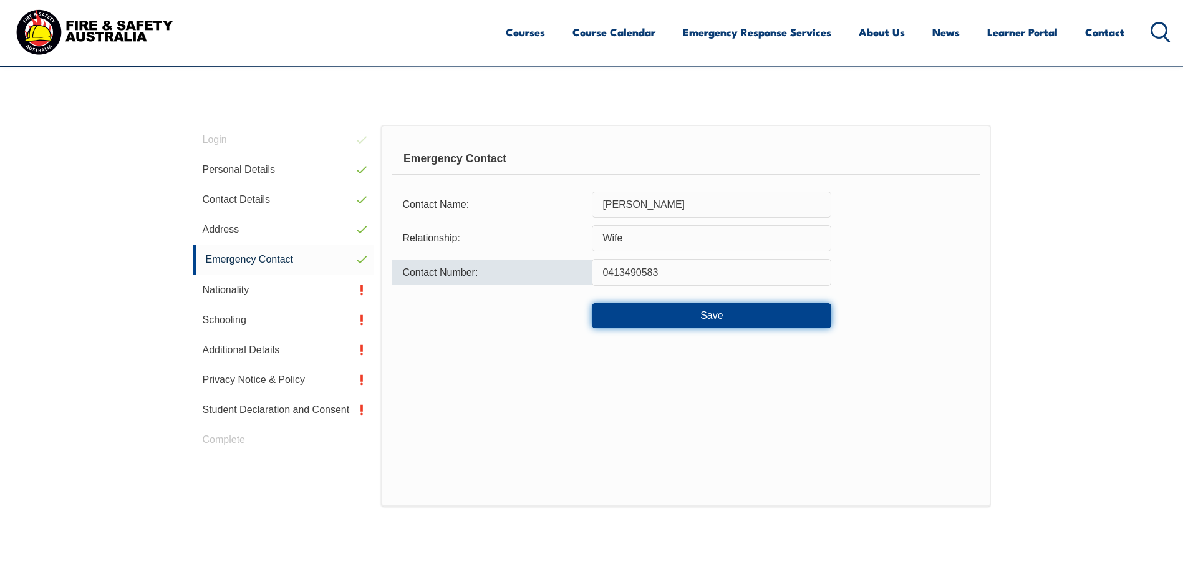
click at [695, 312] on button "Save" at bounding box center [711, 315] width 239 height 25
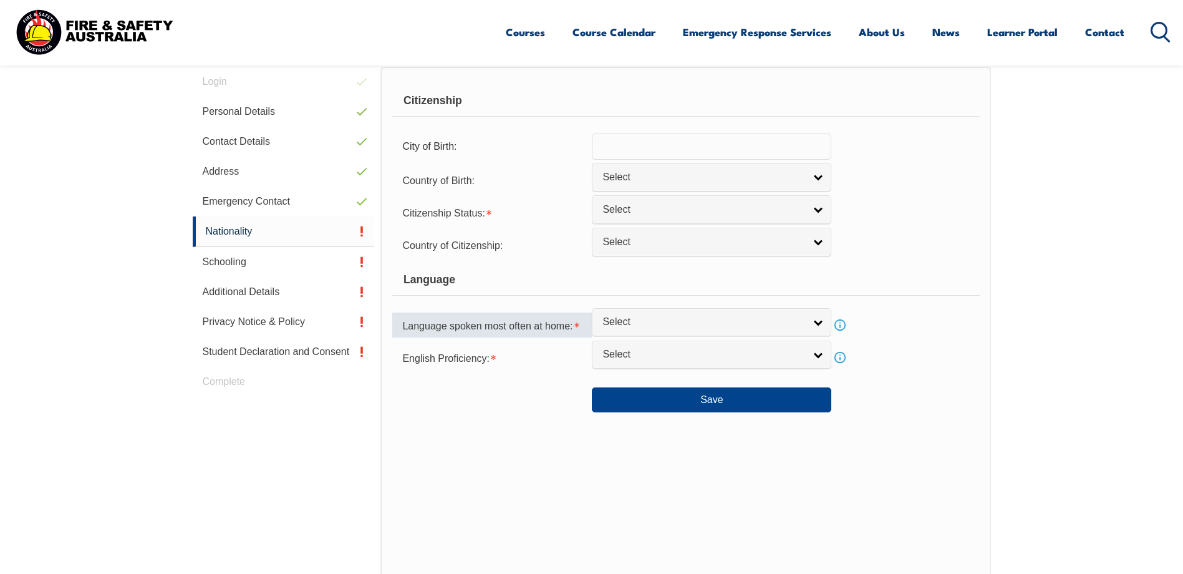
scroll to position [352, 0]
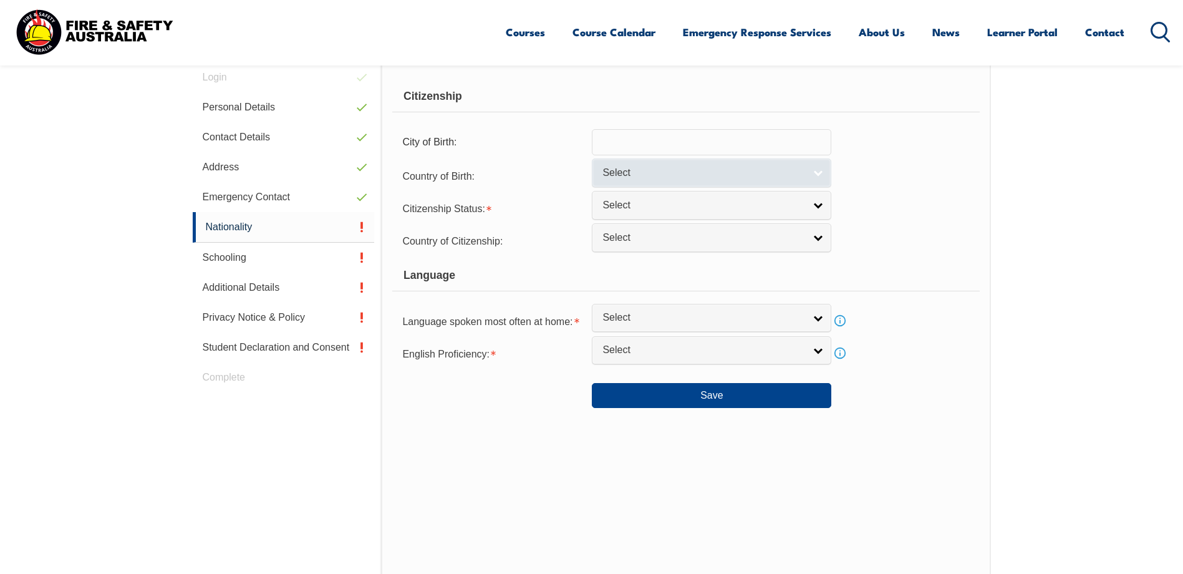
click at [650, 175] on span "Select" at bounding box center [703, 173] width 202 height 13
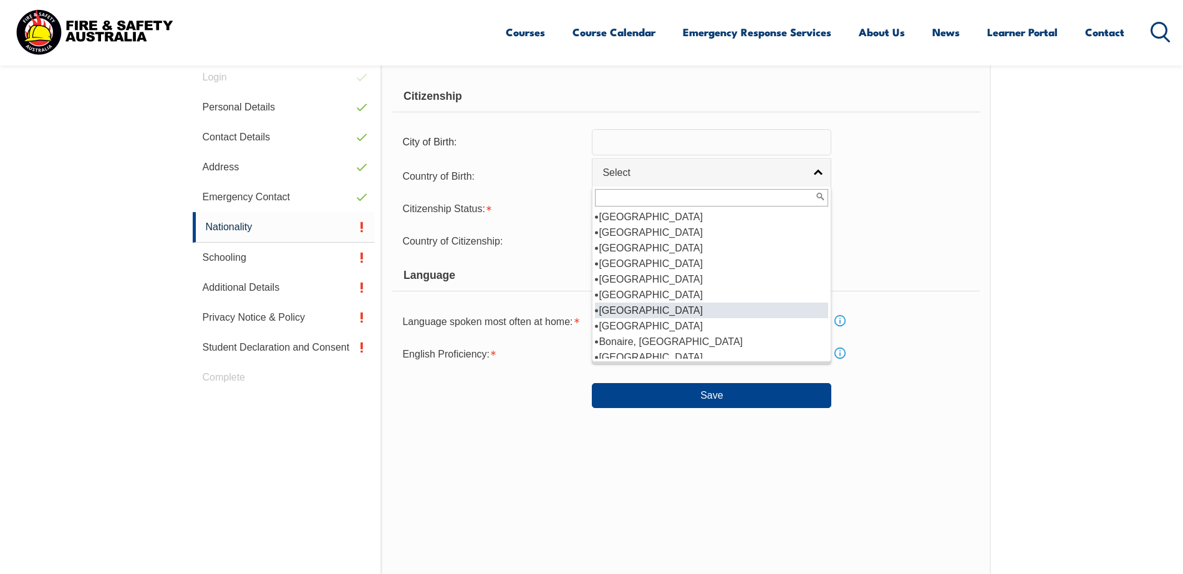
scroll to position [374, 0]
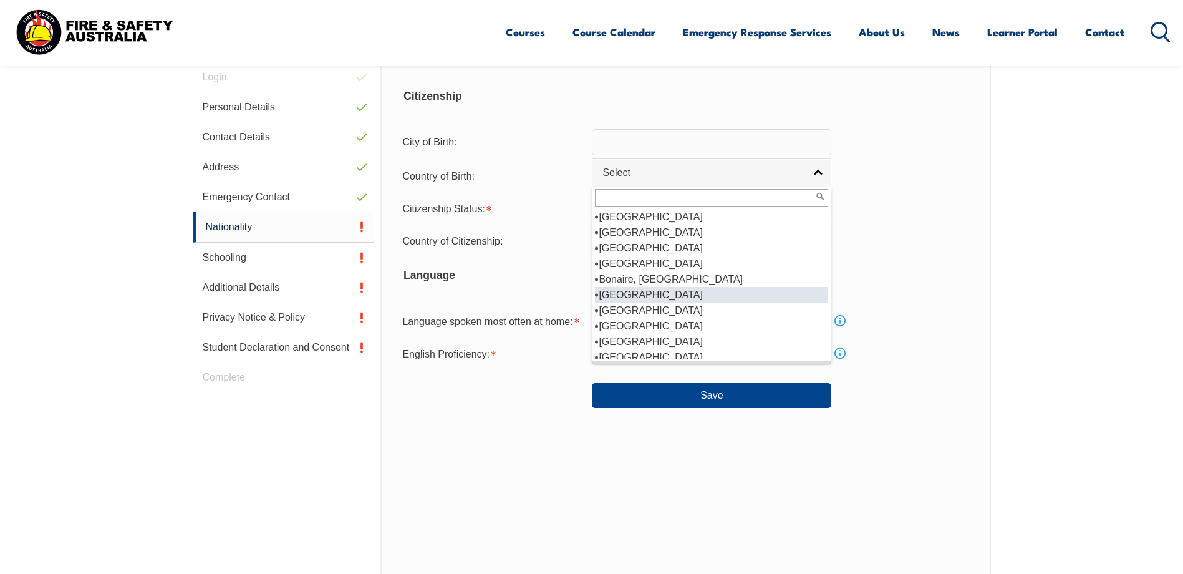
click at [632, 295] on li "[GEOGRAPHIC_DATA]" at bounding box center [711, 295] width 233 height 16
select select "3202"
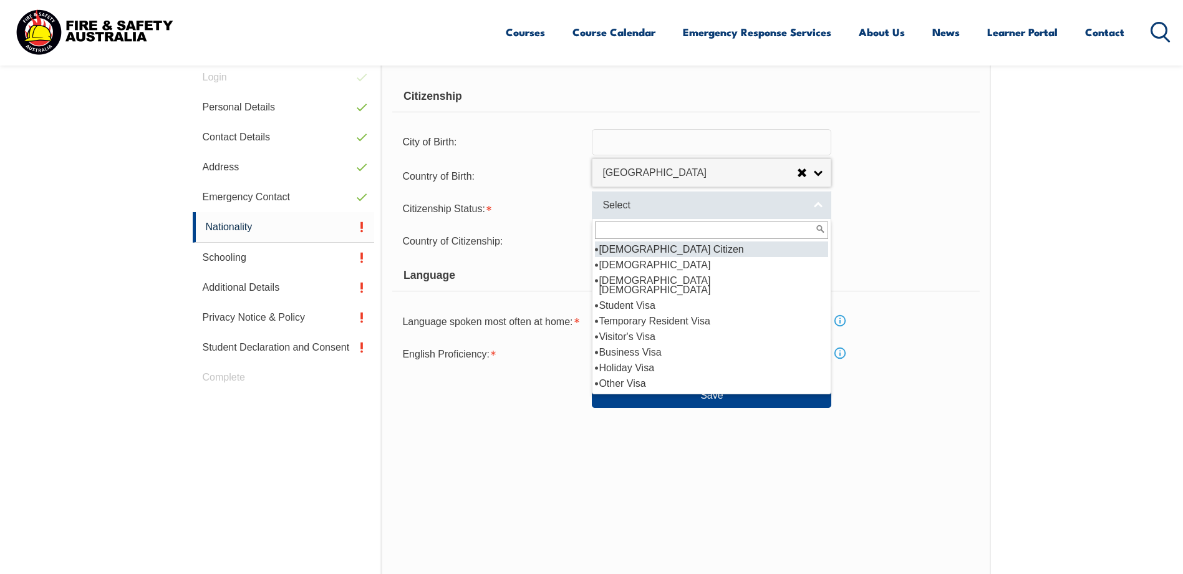
click at [629, 208] on span "Select" at bounding box center [703, 205] width 202 height 13
click at [634, 251] on li "[DEMOGRAPHIC_DATA] Citizen" at bounding box center [711, 249] width 233 height 16
select select "1"
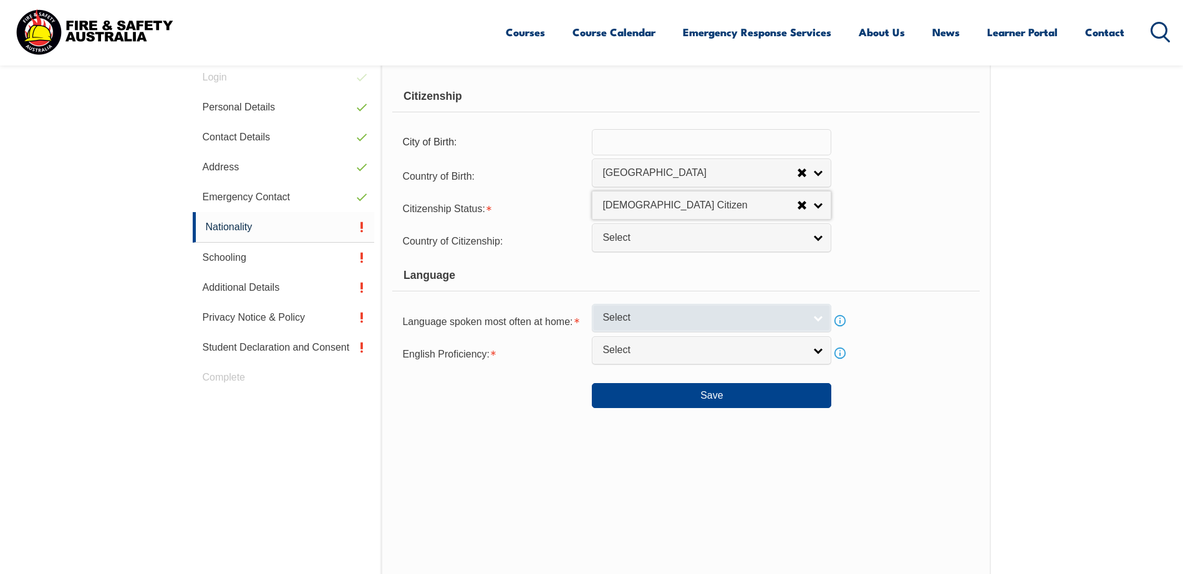
click at [695, 323] on span "Select" at bounding box center [703, 317] width 202 height 13
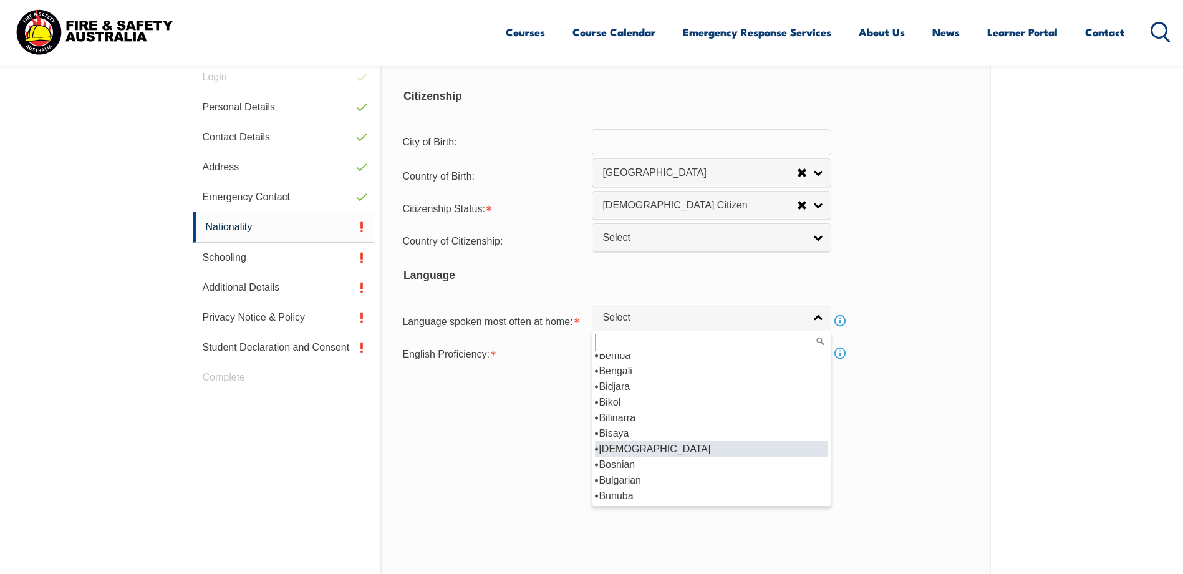
scroll to position [748, 0]
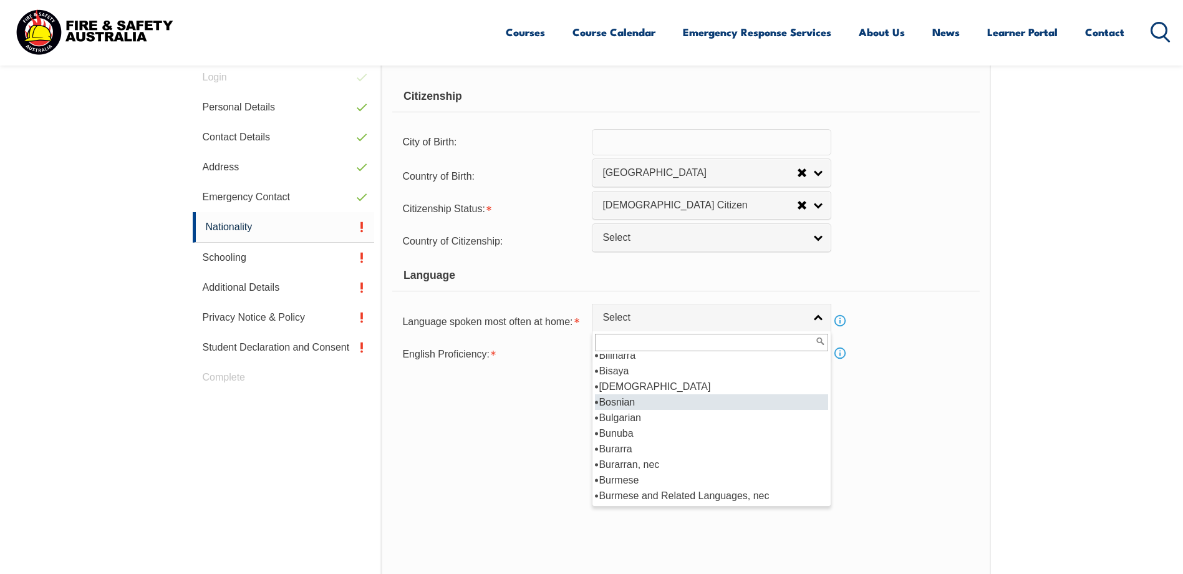
click at [619, 400] on li "Bosnian" at bounding box center [711, 402] width 233 height 16
select select "3501"
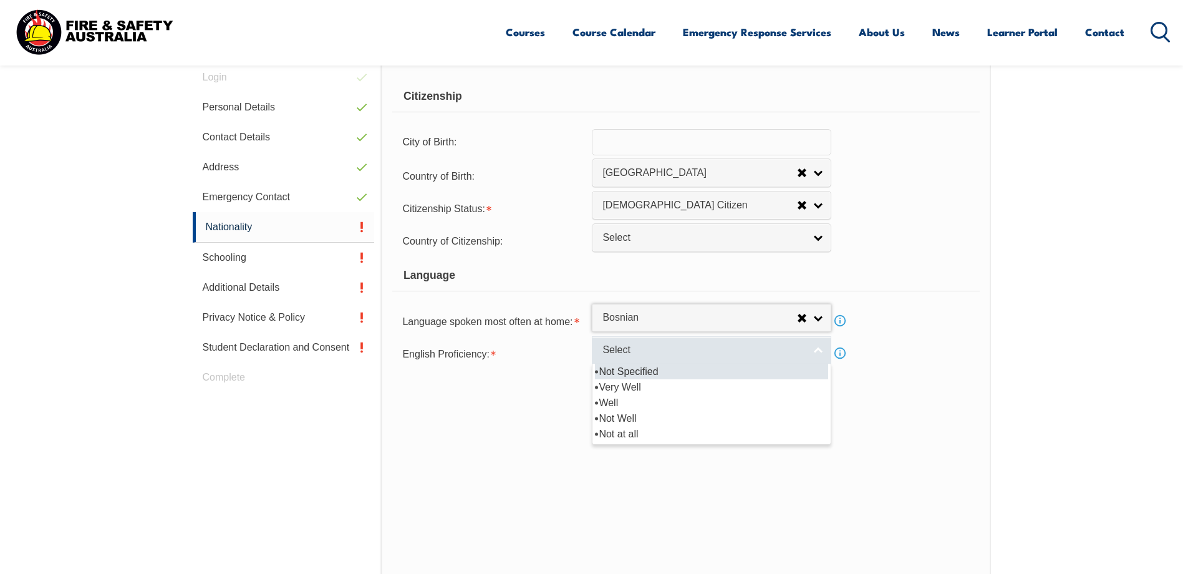
click at [626, 350] on span "Select" at bounding box center [703, 350] width 202 height 13
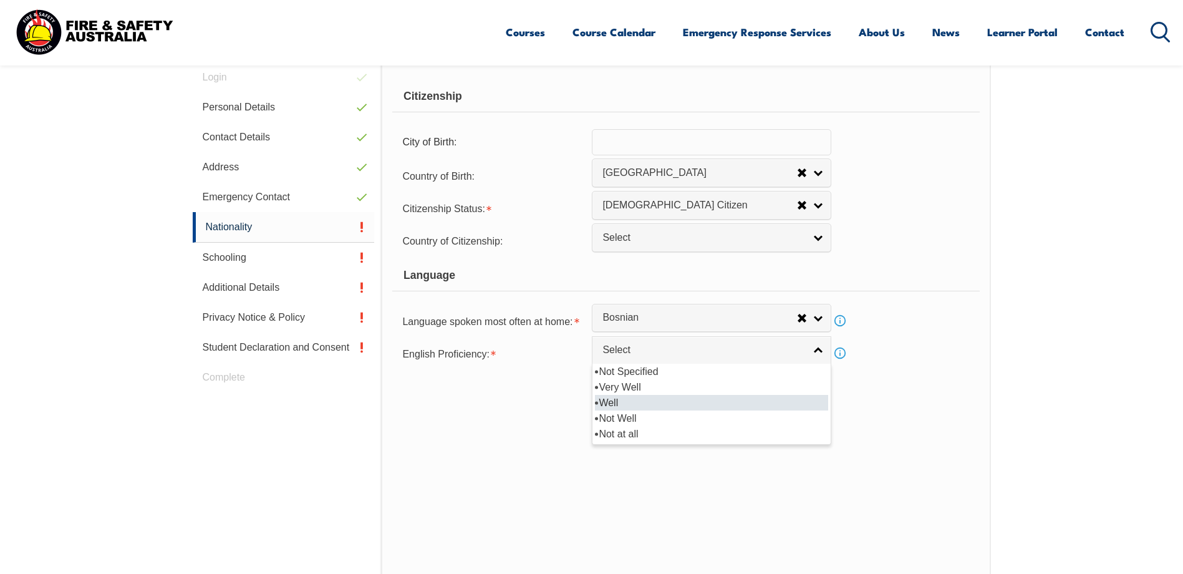
click at [606, 401] on li "Well" at bounding box center [711, 403] width 233 height 16
select select "2"
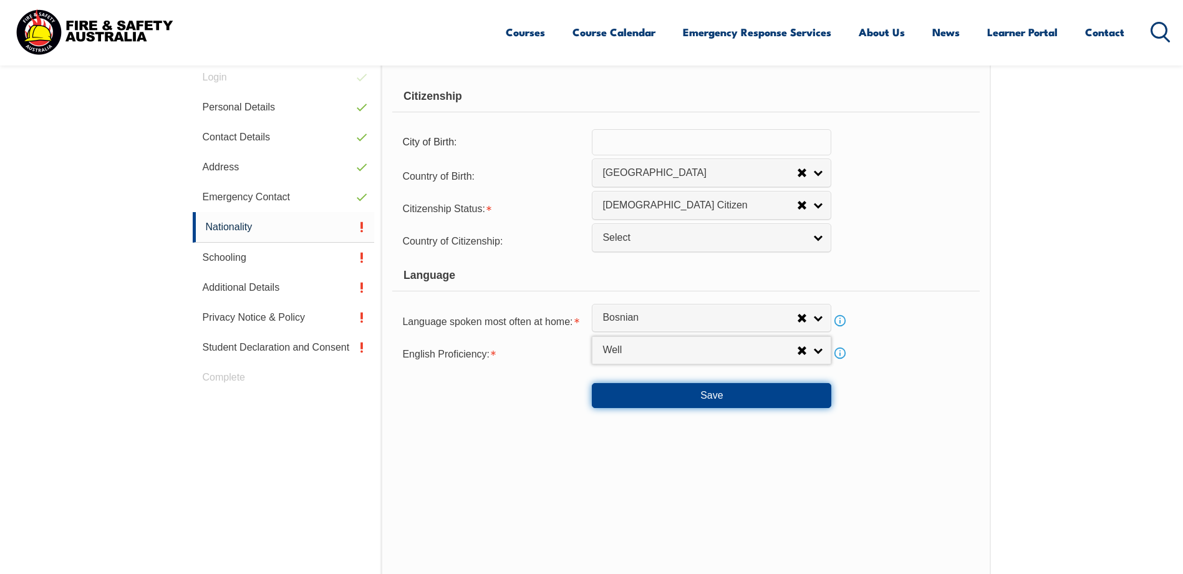
click at [717, 396] on button "Save" at bounding box center [711, 395] width 239 height 25
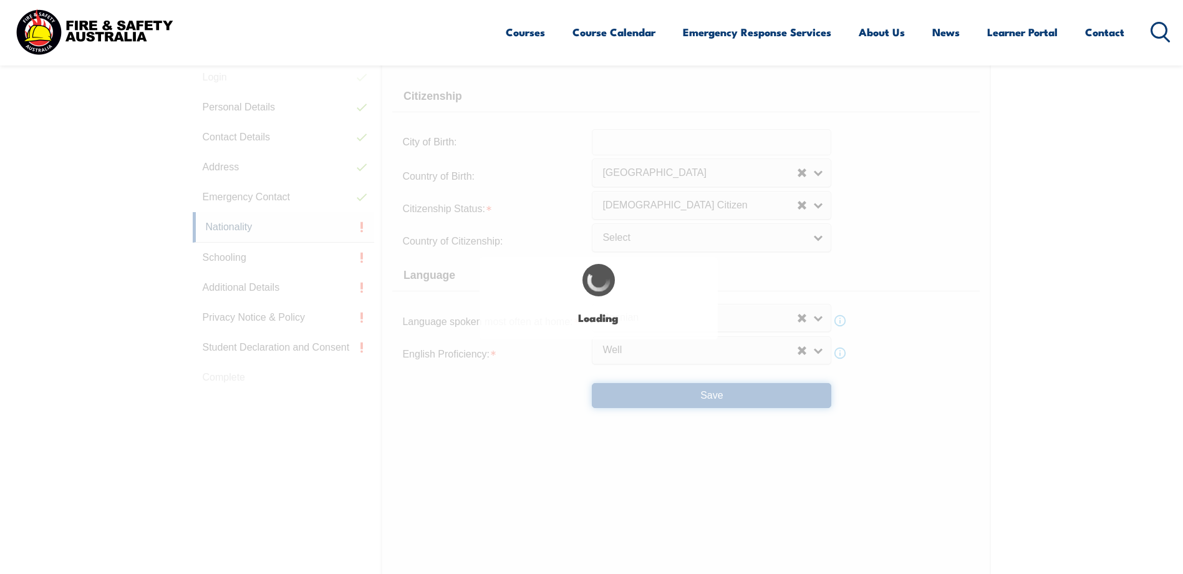
select select "false"
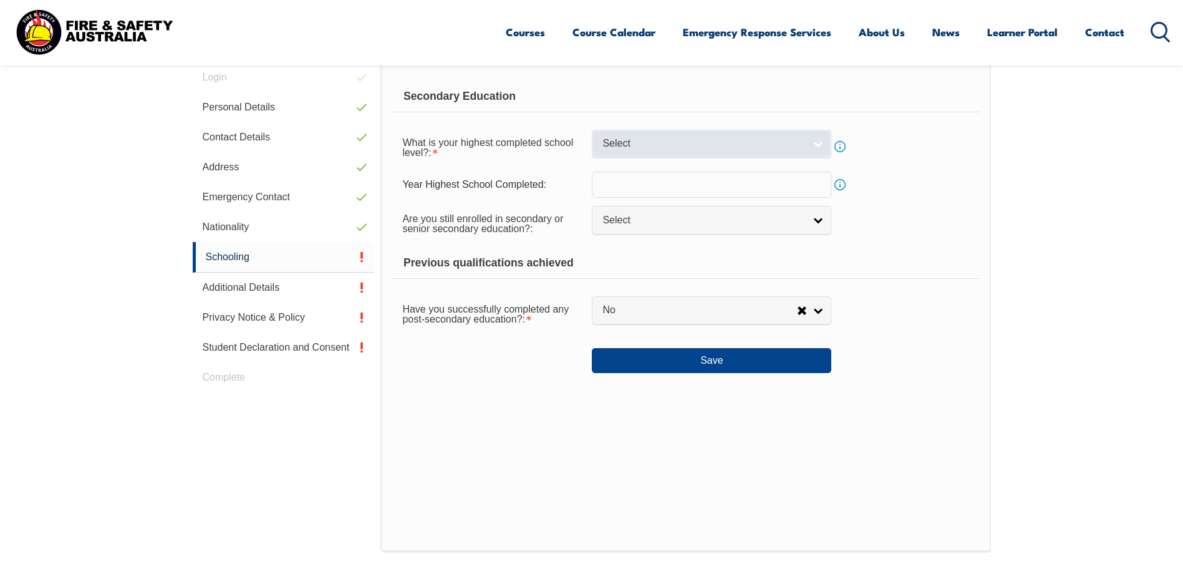
click at [680, 148] on span "Select" at bounding box center [703, 143] width 202 height 13
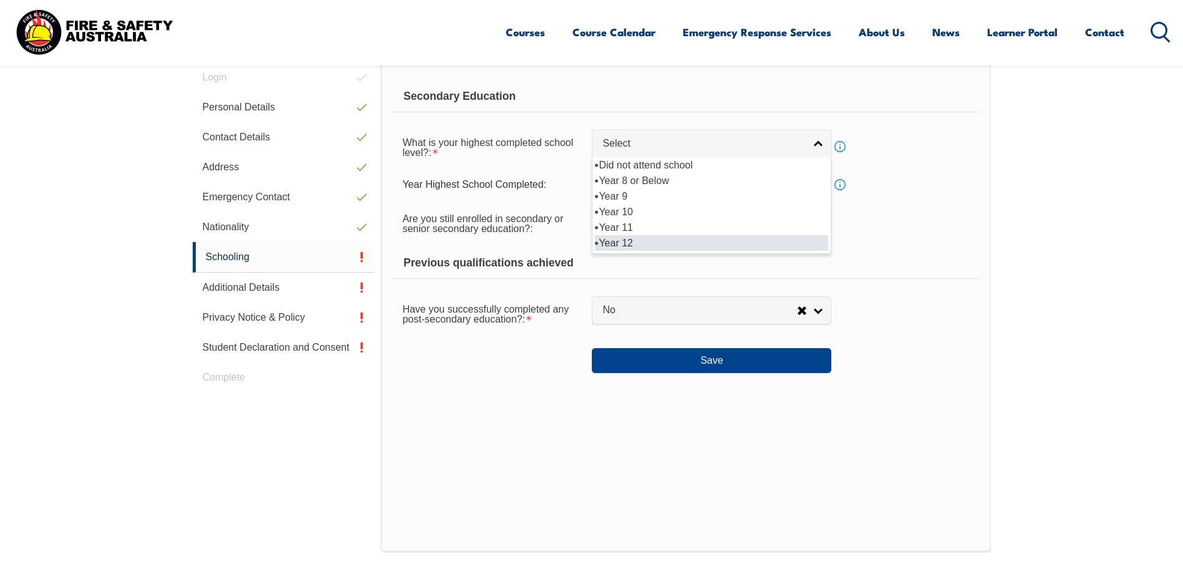
click at [624, 242] on li "Year 12" at bounding box center [711, 243] width 233 height 16
select select "12"
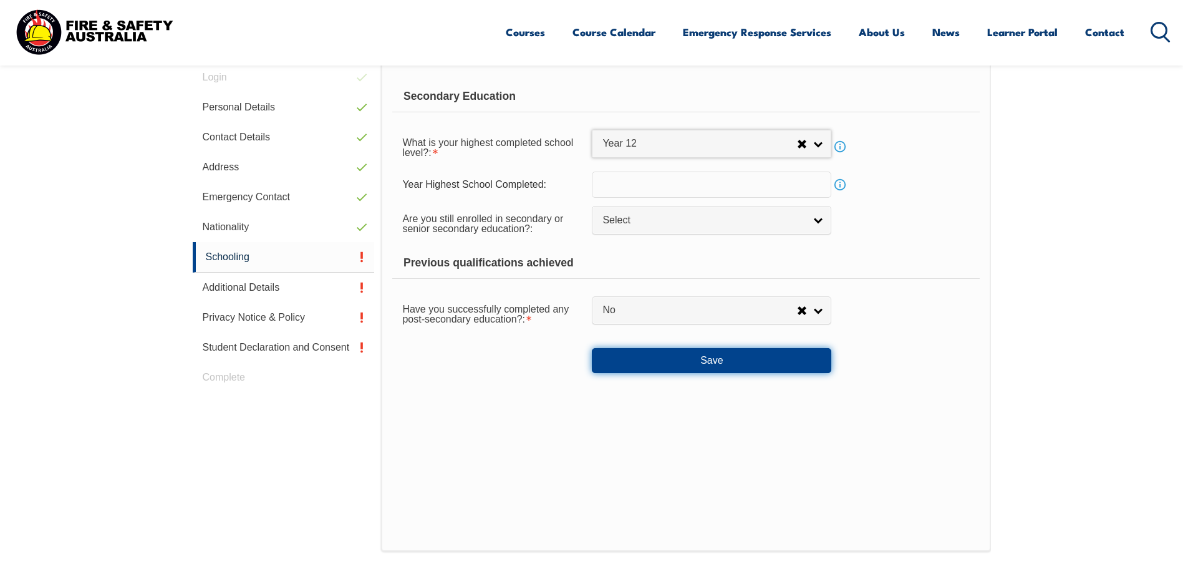
click at [718, 364] on button "Save" at bounding box center [711, 360] width 239 height 25
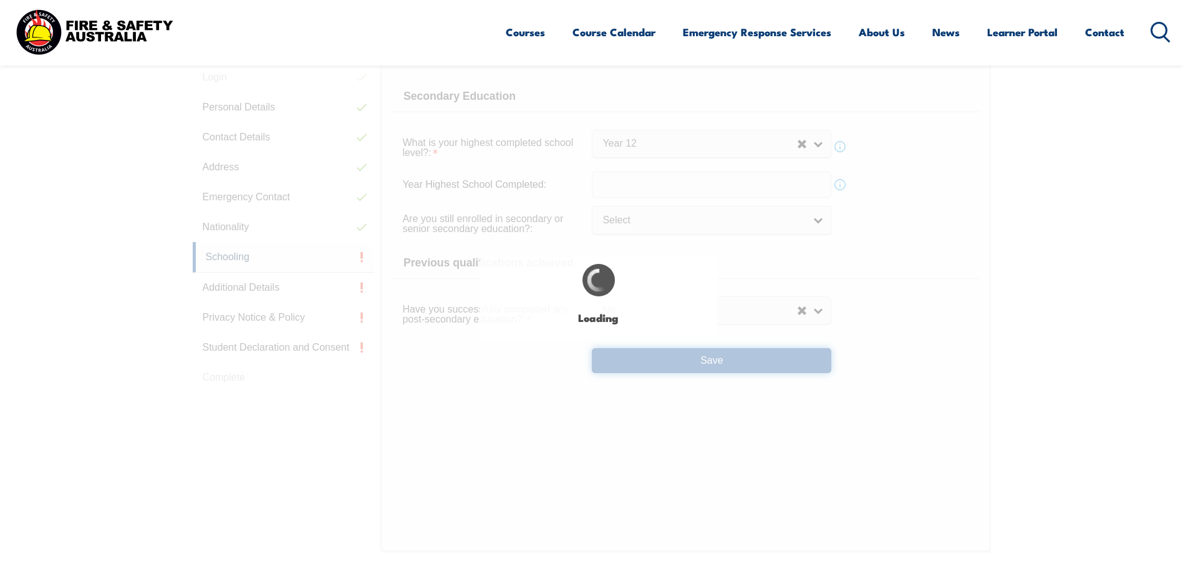
select select
select select "false"
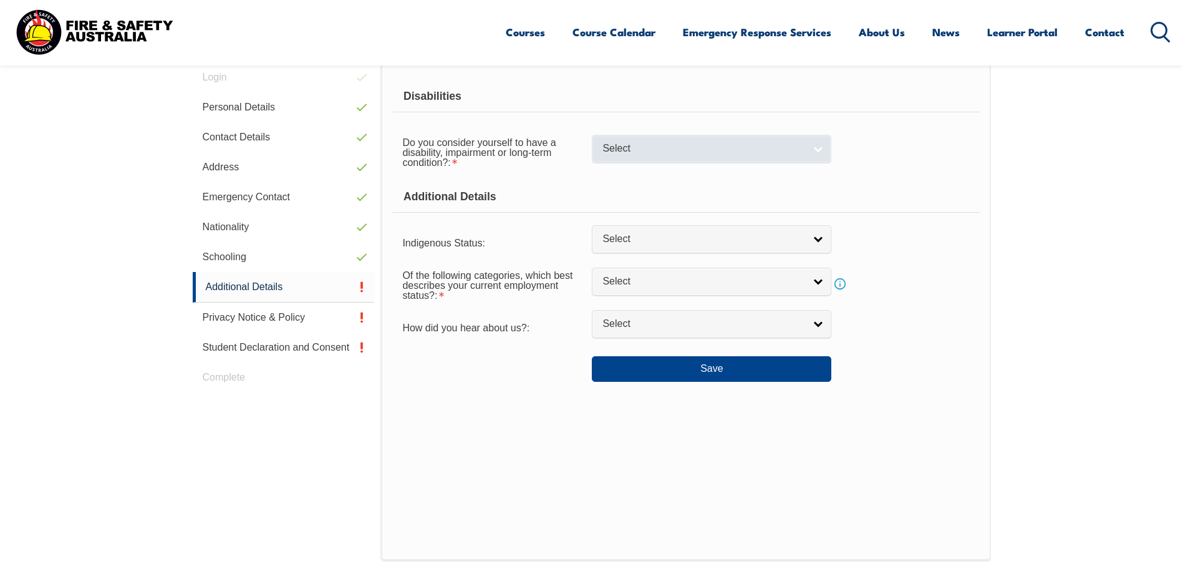
click at [657, 154] on span "Select" at bounding box center [703, 148] width 202 height 13
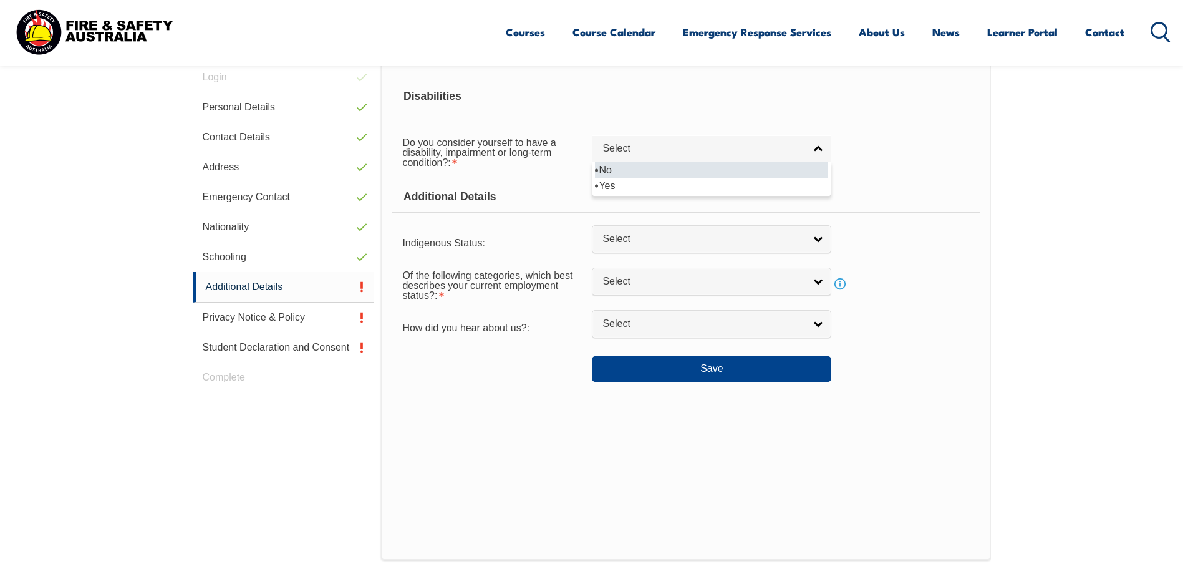
click at [608, 172] on li "No" at bounding box center [711, 170] width 233 height 16
select select "false"
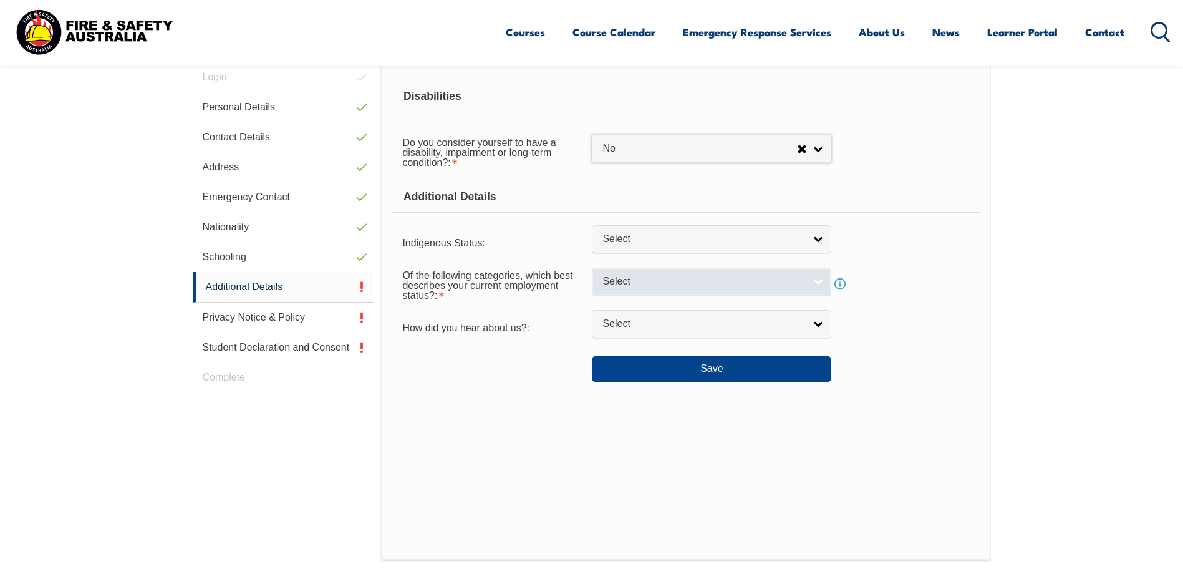
click at [683, 283] on span "Select" at bounding box center [703, 281] width 202 height 13
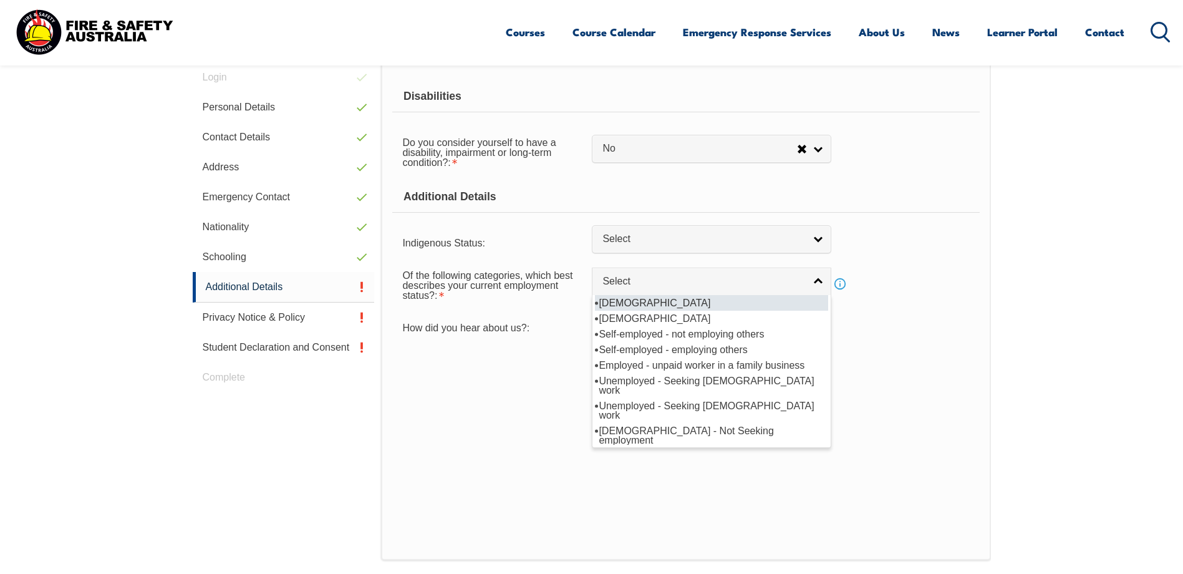
click at [677, 304] on li "[DEMOGRAPHIC_DATA]" at bounding box center [711, 303] width 233 height 16
select select "1"
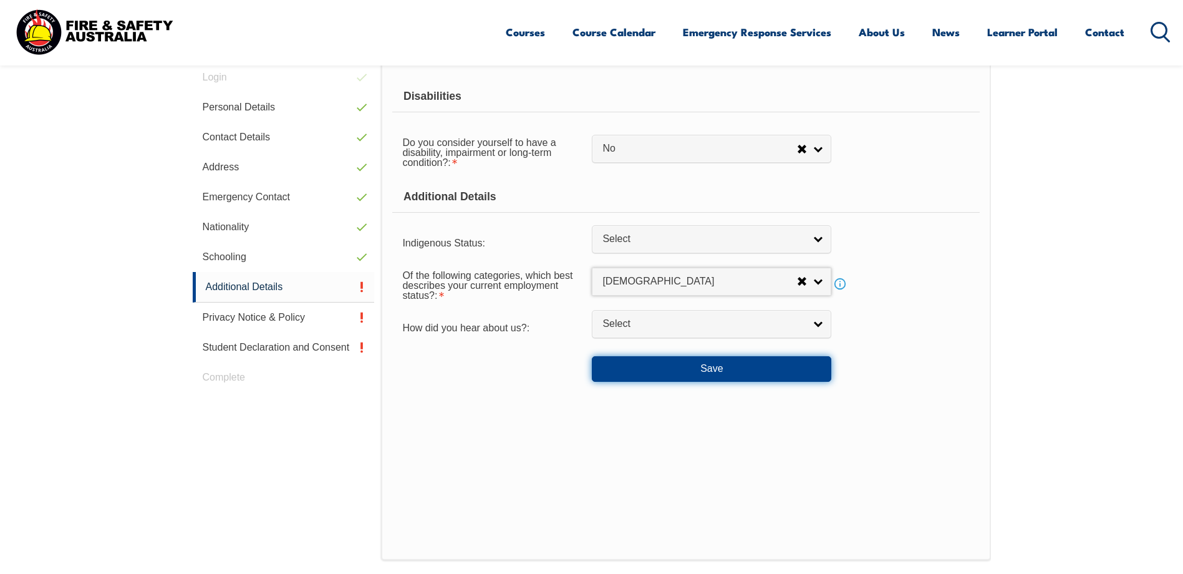
click at [715, 367] on button "Save" at bounding box center [711, 368] width 239 height 25
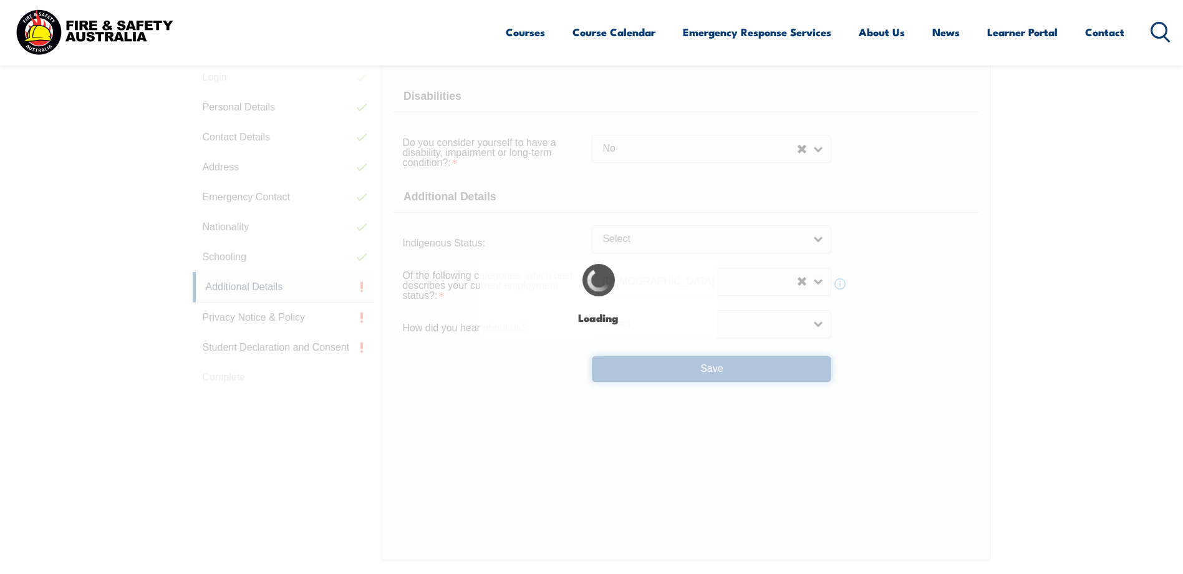
select select "false"
select select
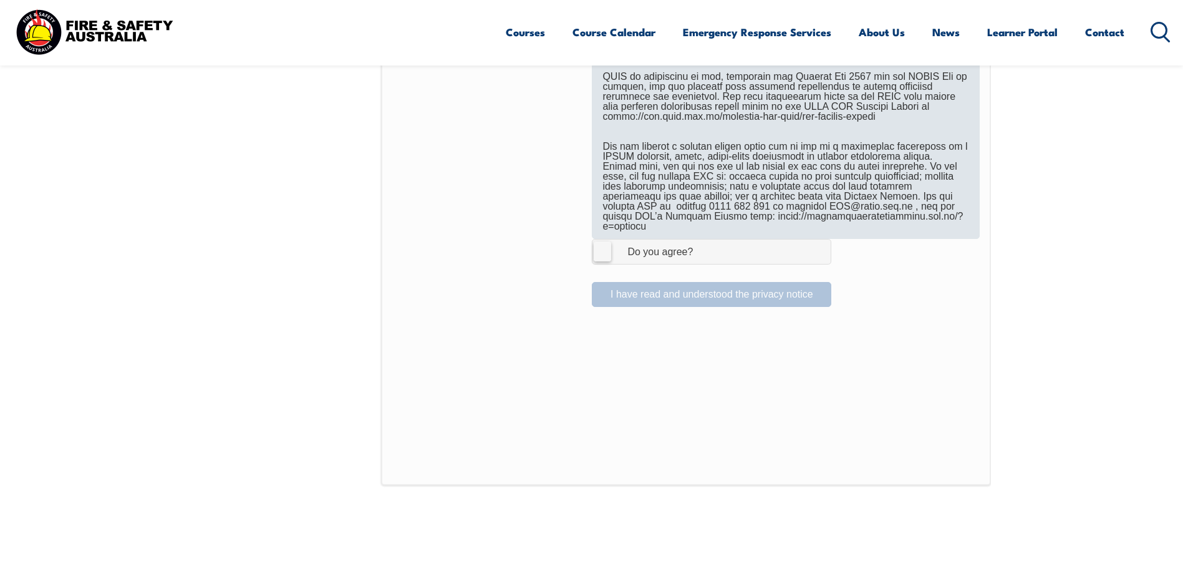
scroll to position [789, 0]
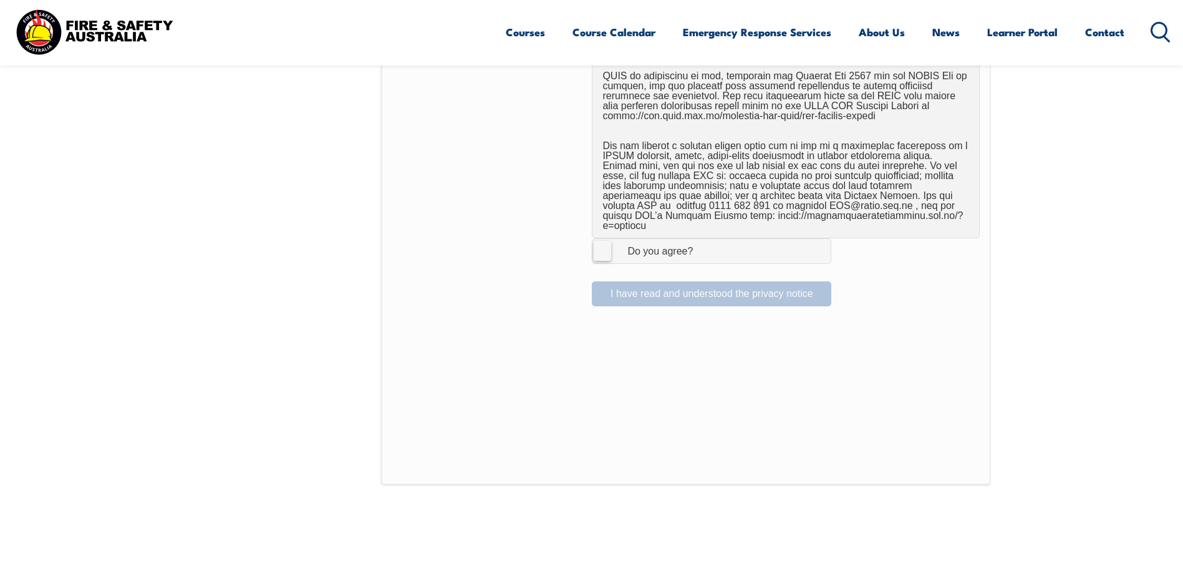
click at [606, 241] on label "I Agree Do you agree?" at bounding box center [711, 250] width 239 height 25
click at [703, 241] on input "I Agree Do you agree?" at bounding box center [713, 251] width 21 height 24
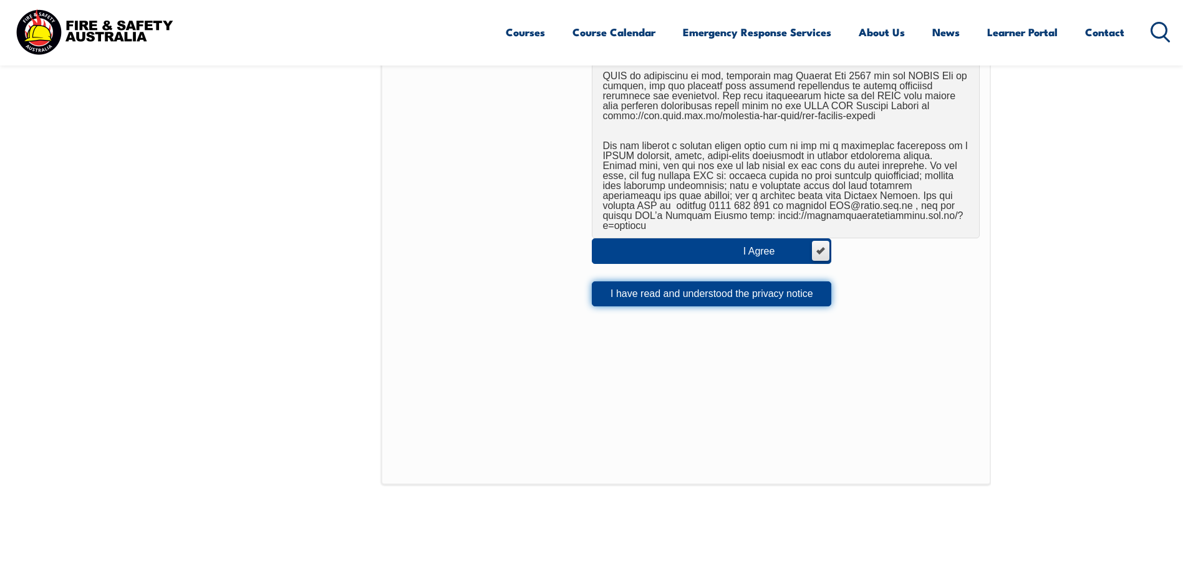
click at [684, 286] on button "I have read and understood the privacy notice" at bounding box center [711, 293] width 239 height 25
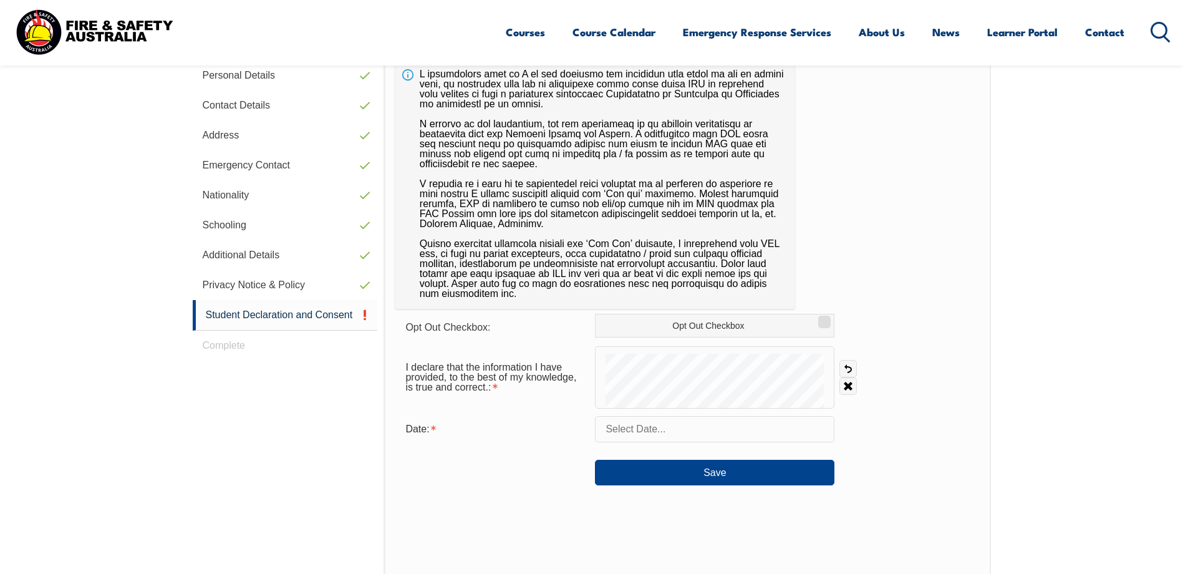
scroll to position [415, 0]
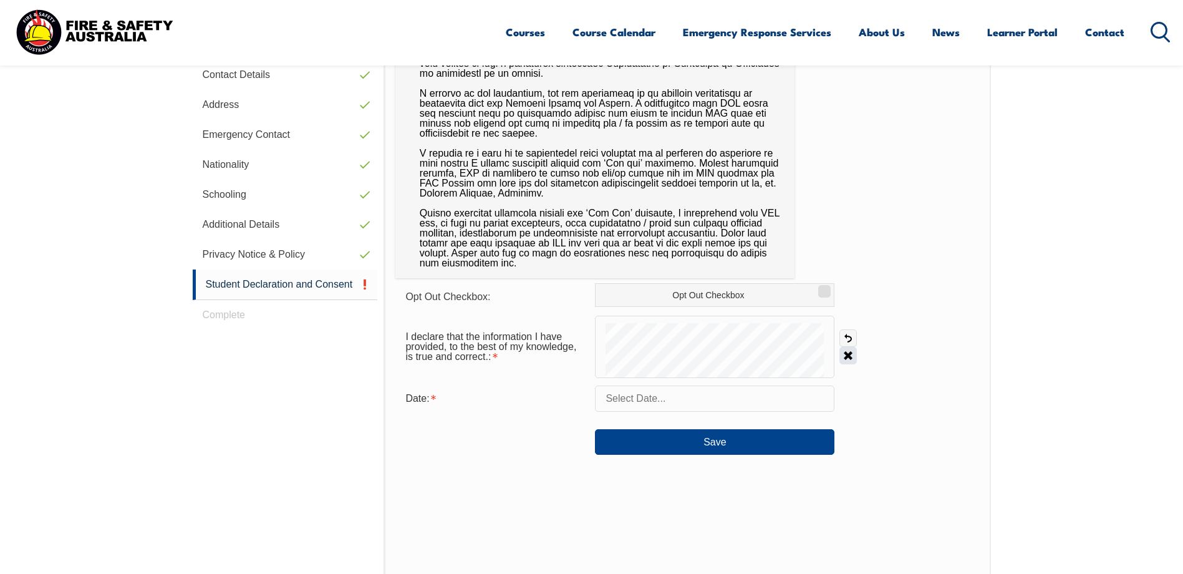
click at [848, 352] on link "Clear" at bounding box center [847, 355] width 17 height 17
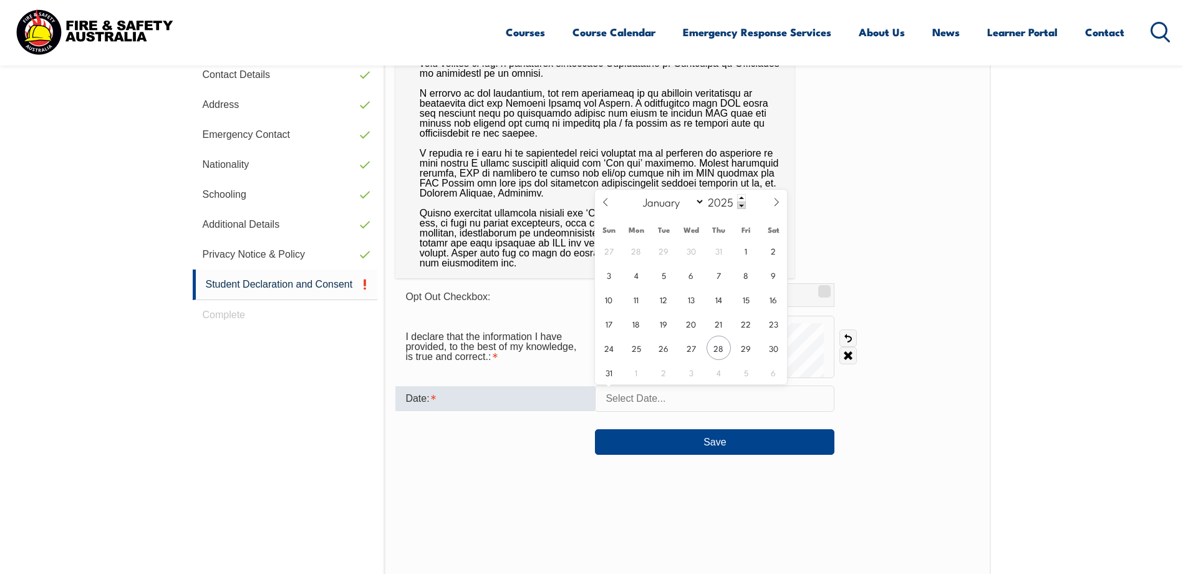
click at [621, 400] on input "text" at bounding box center [714, 398] width 239 height 26
click at [717, 349] on span "28" at bounding box center [719, 348] width 24 height 24
type input "[DATE]"
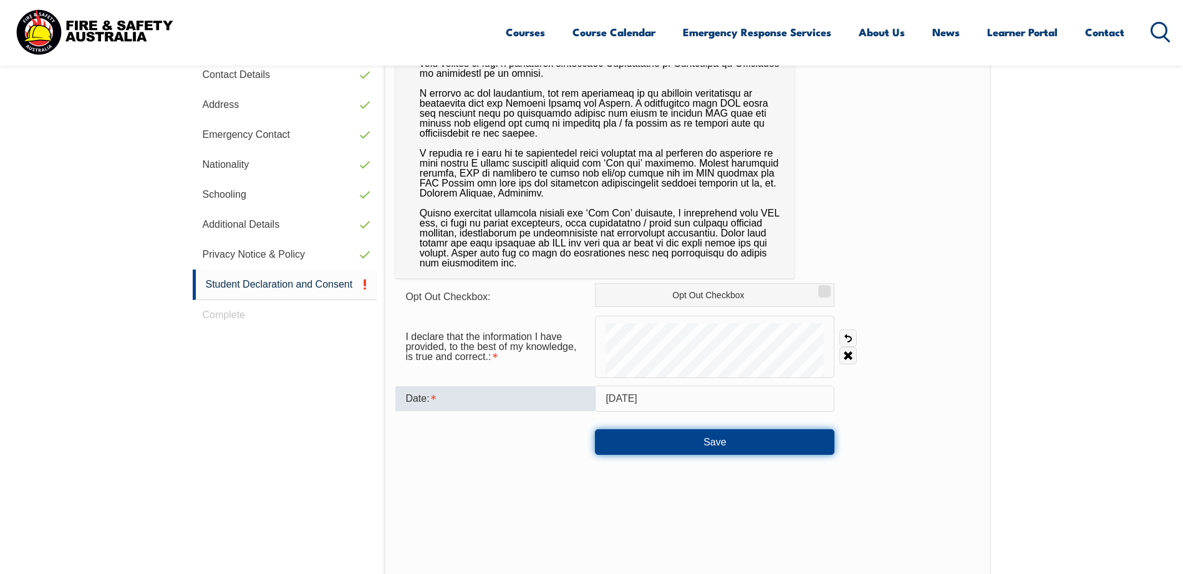
click at [715, 440] on button "Save" at bounding box center [714, 441] width 239 height 25
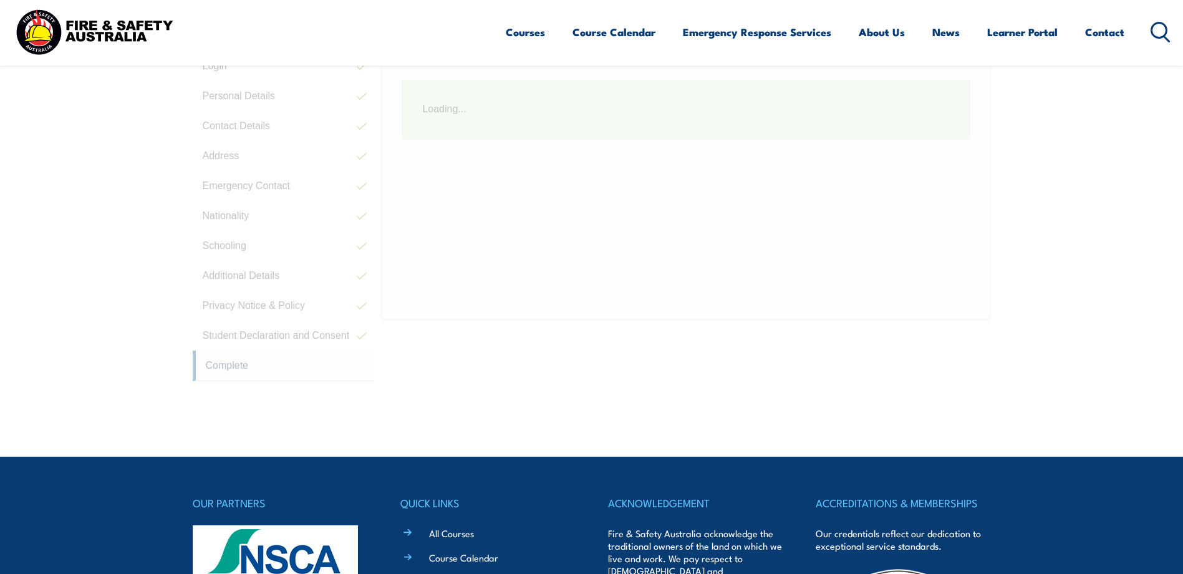
scroll to position [352, 0]
